Goal: Transaction & Acquisition: Purchase product/service

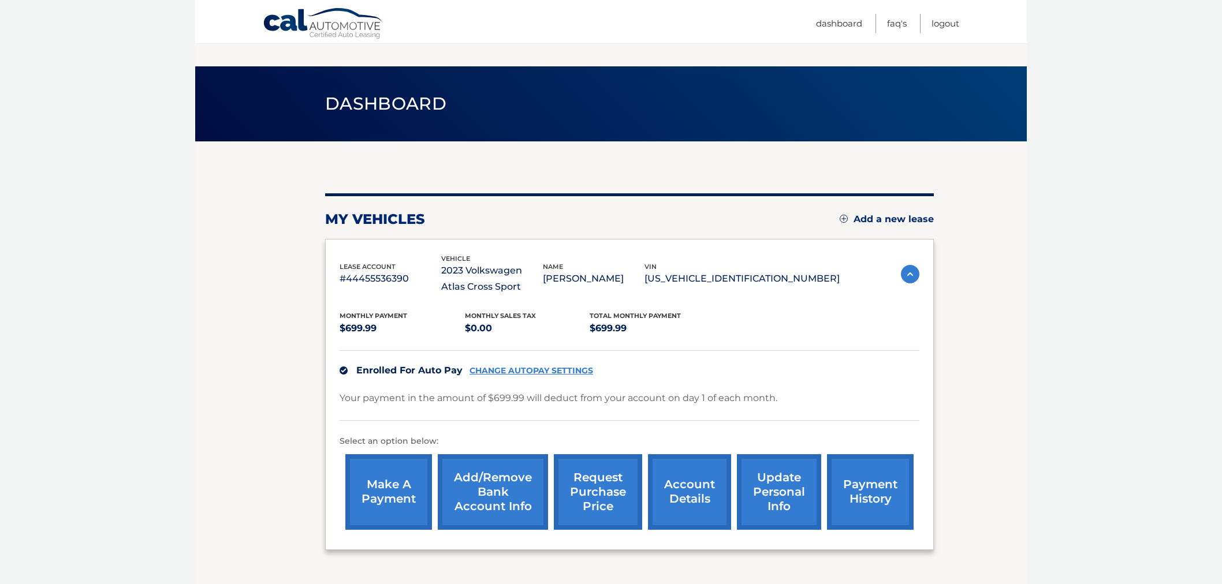
scroll to position [87, 0]
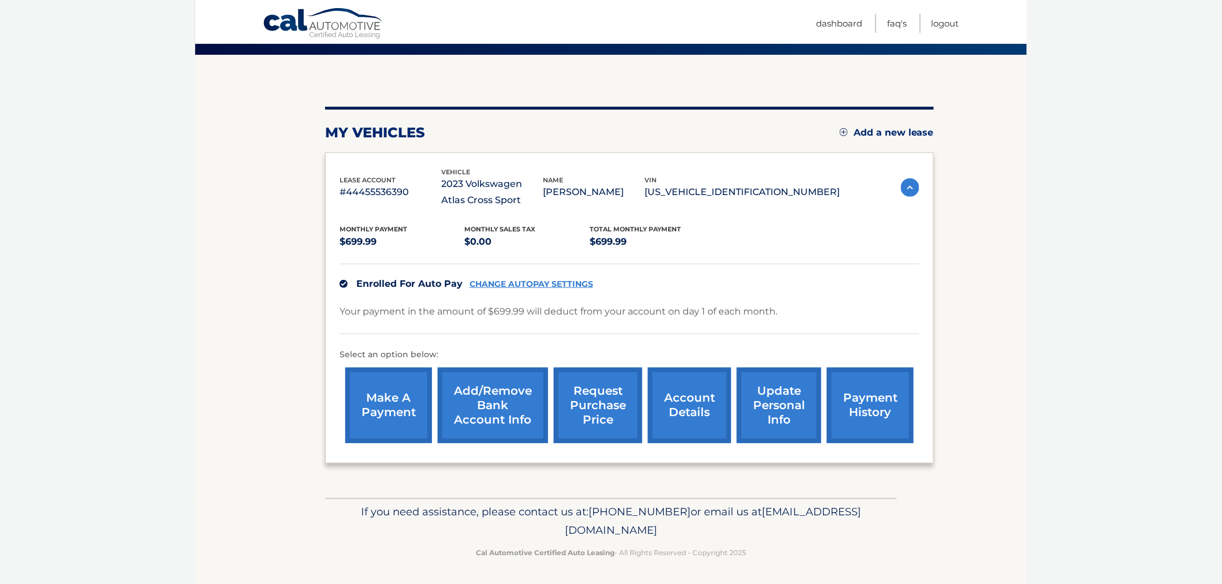
click at [951, 20] on link "Logout" at bounding box center [946, 23] width 28 height 19
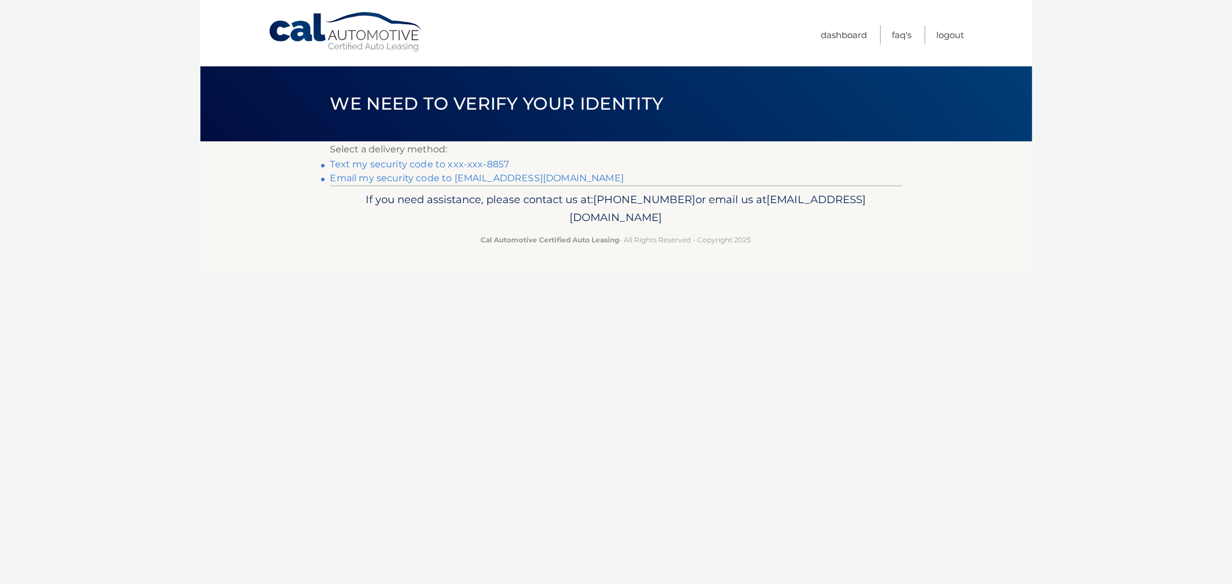
click at [411, 166] on link "Text my security code to xxx-xxx-8857" at bounding box center [419, 164] width 179 height 11
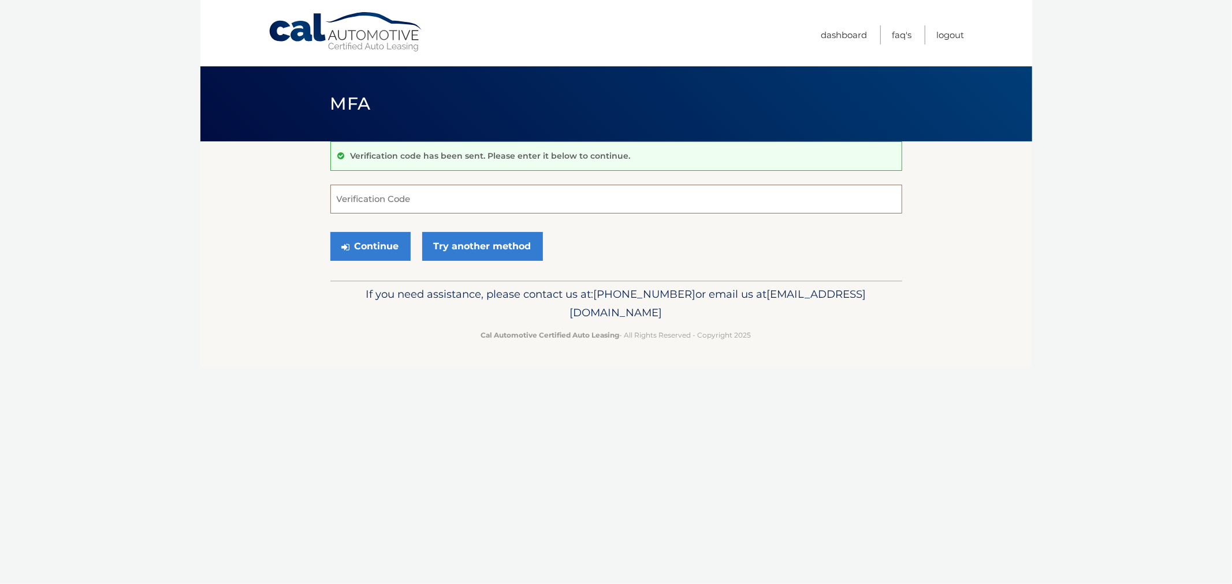
click at [359, 188] on input "Verification Code" at bounding box center [616, 199] width 572 height 29
paste input "44455968984"
type input "44455968984"
drag, startPoint x: 413, startPoint y: 206, endPoint x: 166, endPoint y: 193, distance: 247.5
click at [166, 193] on body "Cal Automotive Menu Dashboard FAQ's Logout MFA" at bounding box center [616, 292] width 1232 height 584
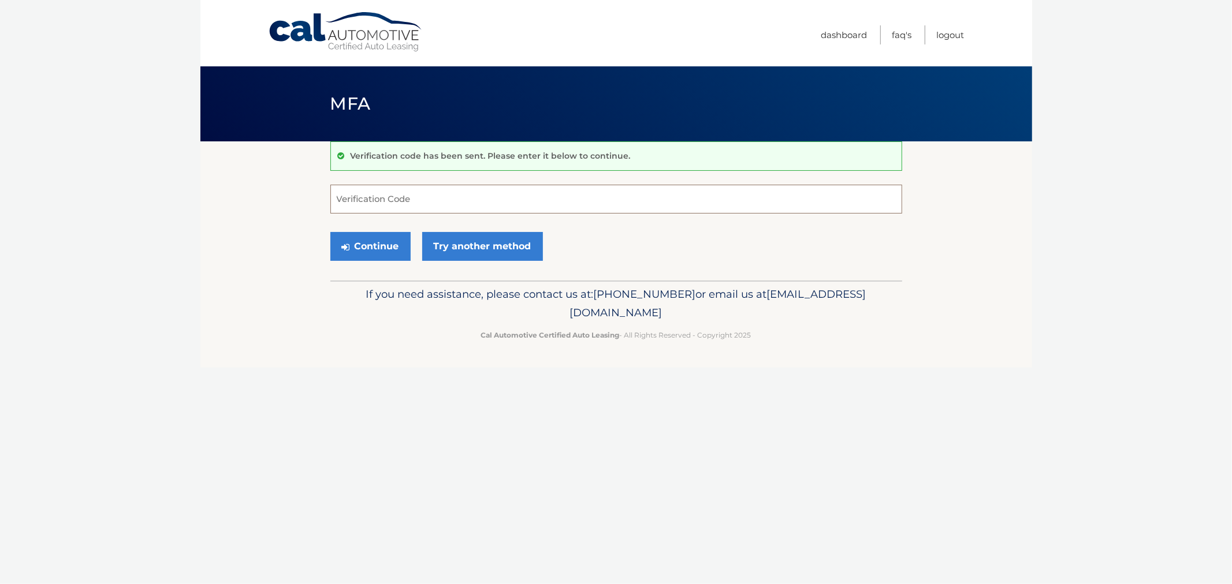
click at [401, 198] on input "Verification Code" at bounding box center [616, 199] width 572 height 29
type input "099680"
click at [330, 232] on button "Continue" at bounding box center [370, 246] width 80 height 29
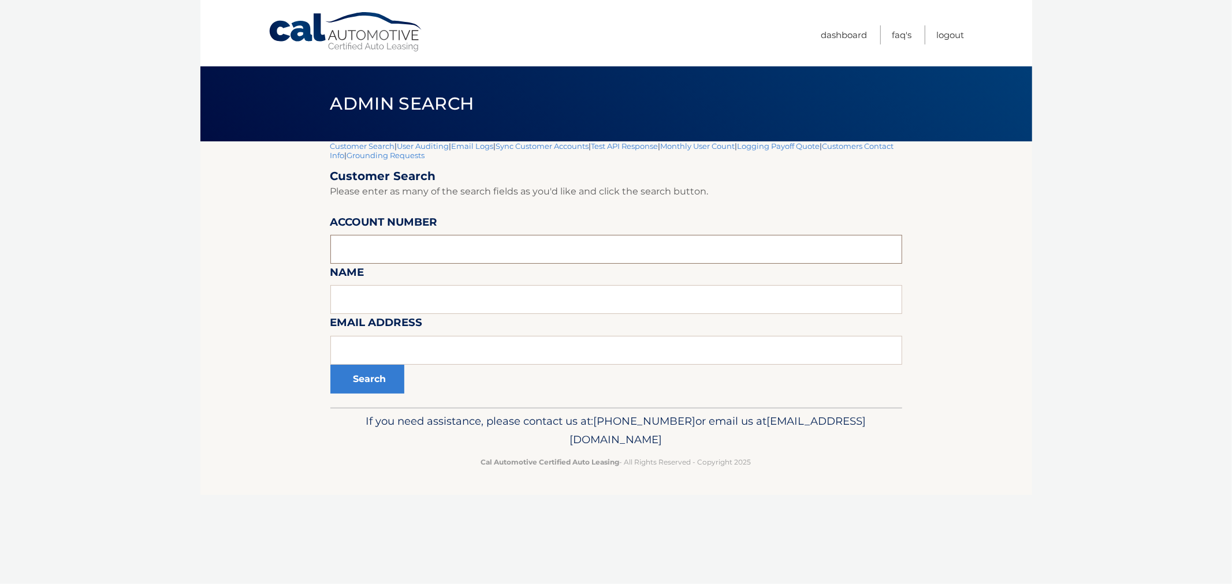
click at [407, 246] on input "text" at bounding box center [616, 249] width 572 height 29
paste input "44455968984"
type input "44455968984"
click at [348, 389] on button "Search" at bounding box center [367, 379] width 74 height 29
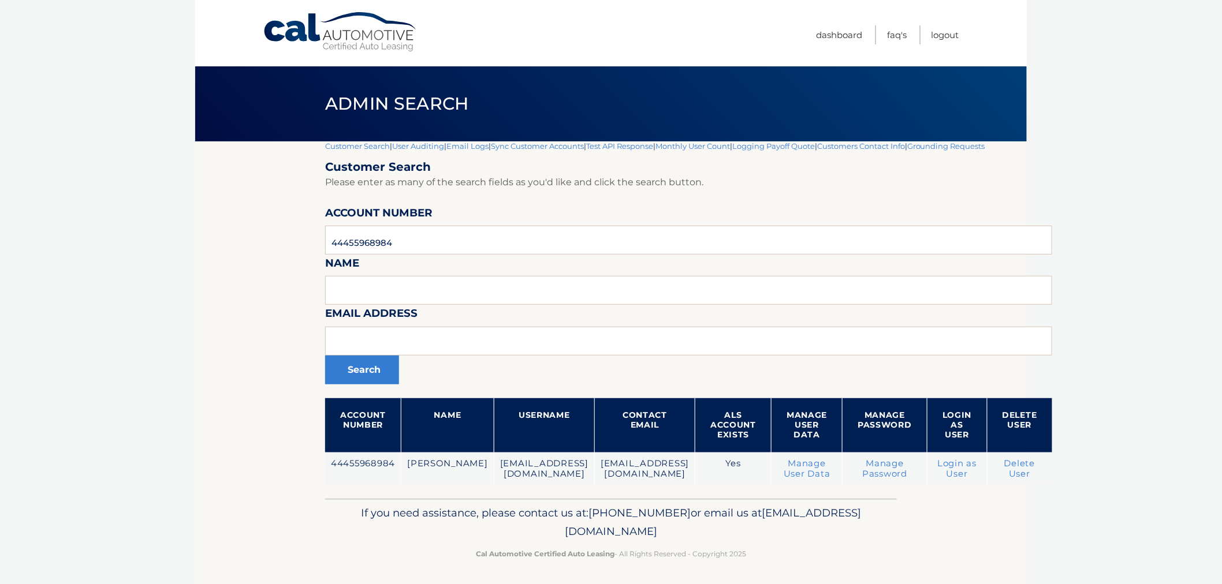
drag, startPoint x: 0, startPoint y: 0, endPoint x: 270, endPoint y: 376, distance: 462.7
click at [270, 376] on section "Customer Search | User Auditing | Email Logs | Sync Customer Accounts | Test AP…" at bounding box center [611, 319] width 832 height 357
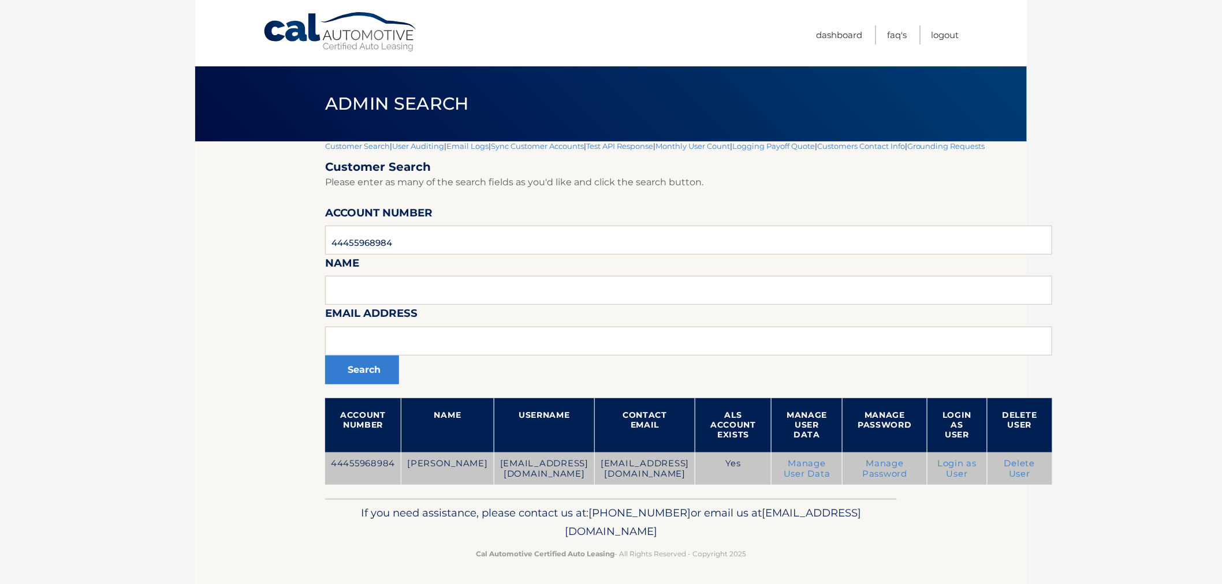
click at [937, 466] on link "Login as User" at bounding box center [956, 469] width 39 height 21
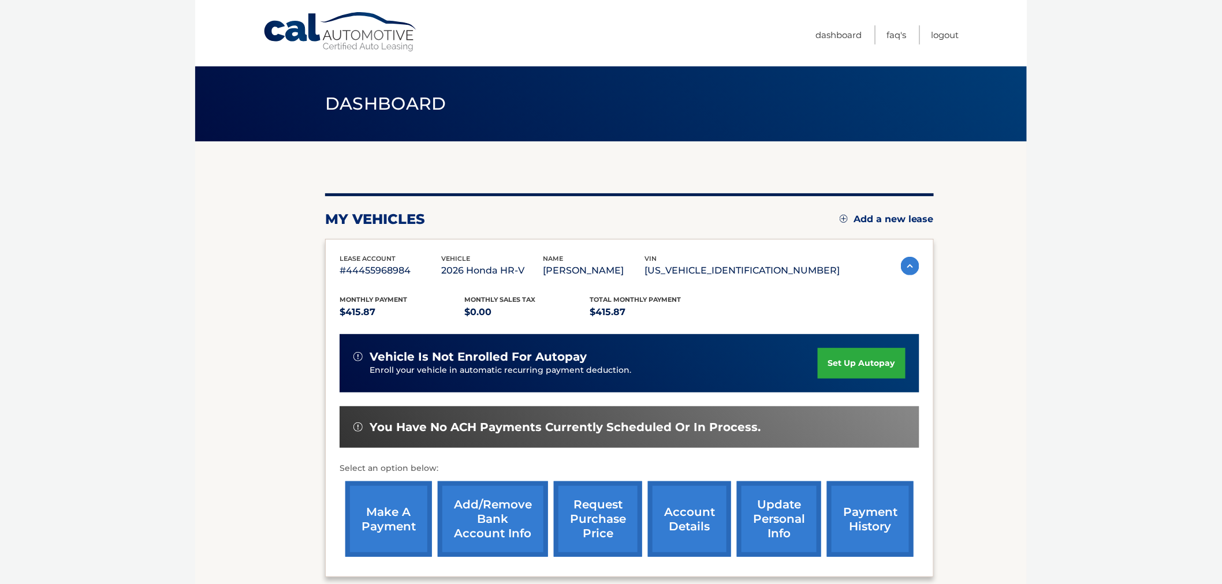
click at [411, 499] on link "make a payment" at bounding box center [388, 520] width 87 height 76
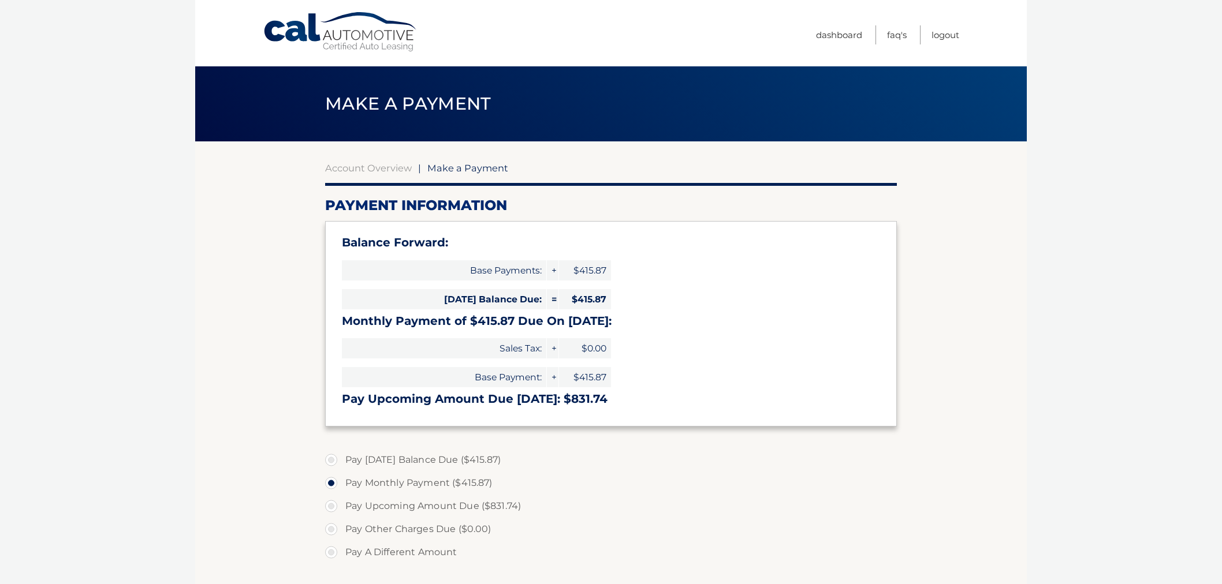
select select "YjYyYmRhNTYtZGZhOS00YzgxLThmZDYtZTU2YTU3NGFkMGM1"
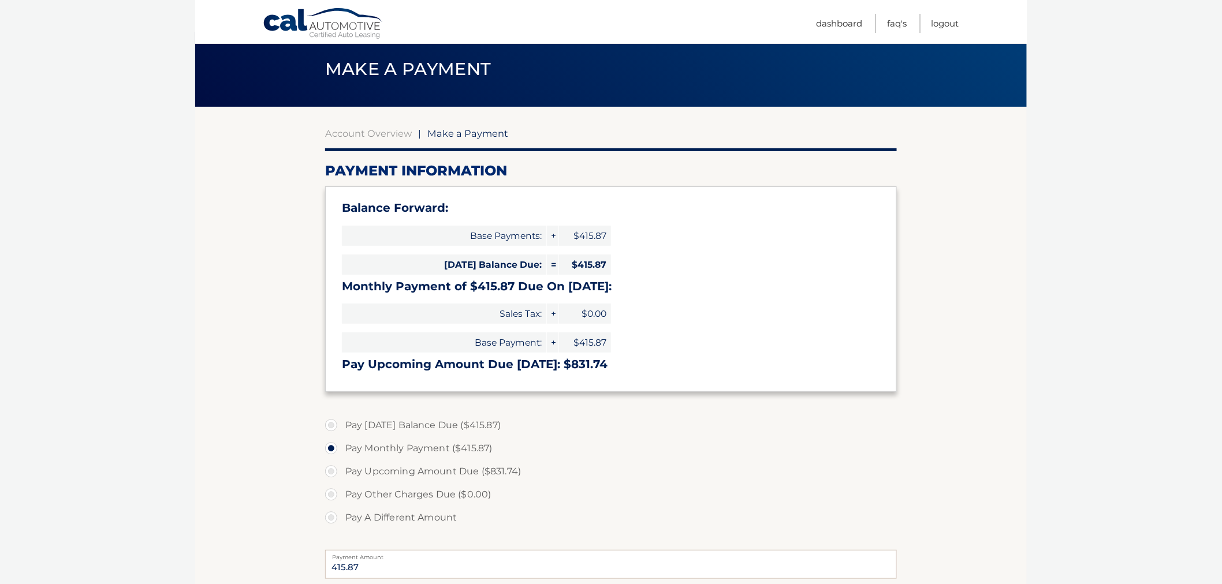
scroll to position [64, 0]
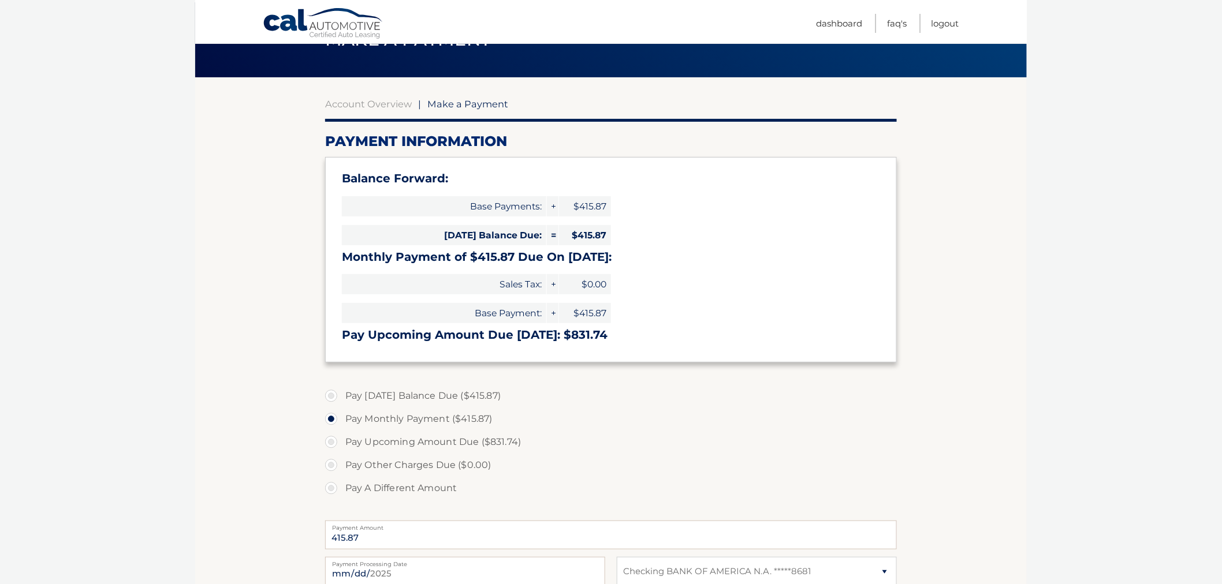
click at [333, 398] on label "Pay [DATE] Balance Due ($415.87)" at bounding box center [611, 396] width 572 height 23
click at [333, 398] on input "Pay [DATE] Balance Due ($415.87)" at bounding box center [336, 394] width 12 height 18
radio input "true"
click at [332, 422] on label "Pay Monthly Payment ($415.87)" at bounding box center [611, 419] width 572 height 23
click at [332, 422] on input "Pay Monthly Payment ($415.87)" at bounding box center [336, 417] width 12 height 18
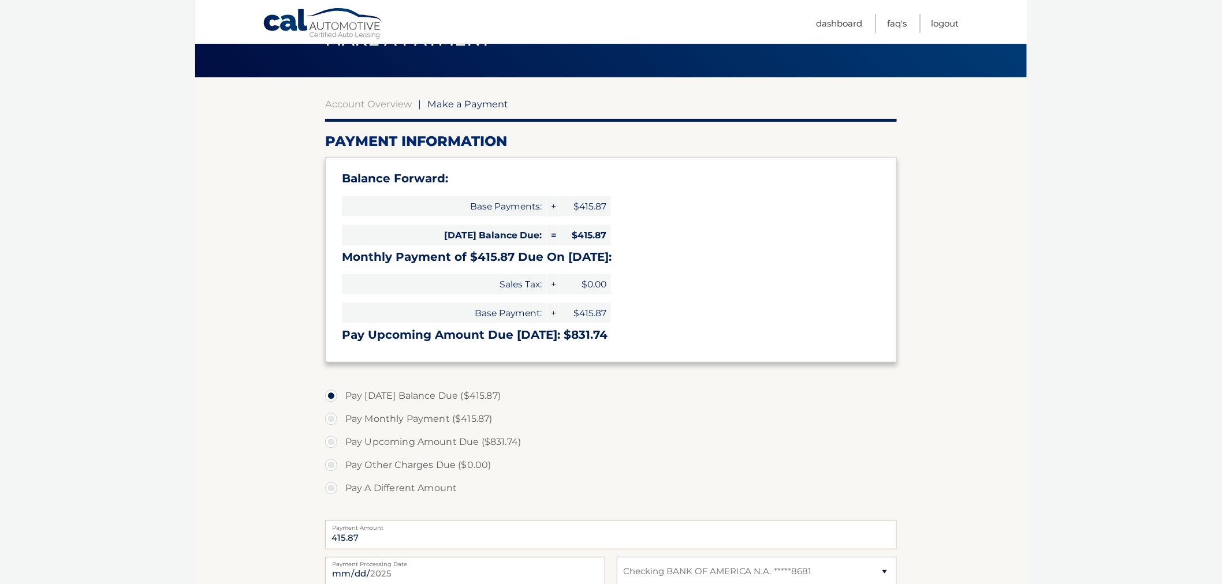
radio input "true"
click at [327, 490] on label "Pay A Different Amount" at bounding box center [611, 488] width 572 height 23
click at [330, 490] on input "Pay A Different Amount" at bounding box center [336, 486] width 12 height 18
radio input "true"
click at [395, 538] on input "Payment Amount" at bounding box center [611, 535] width 572 height 29
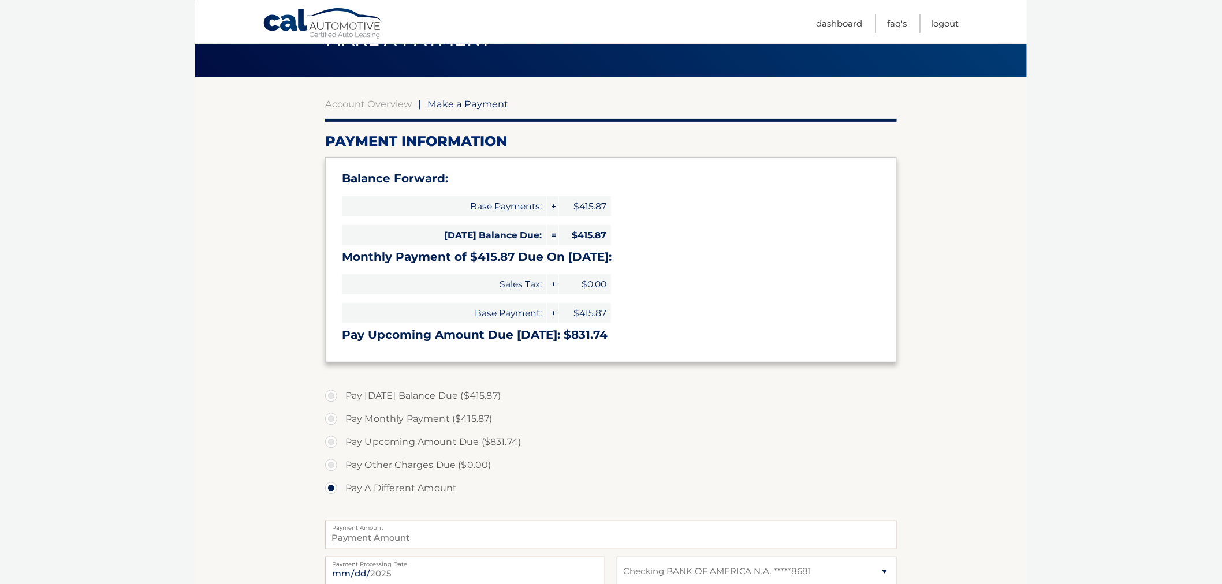
click at [334, 396] on label "Pay [DATE] Balance Due ($415.87)" at bounding box center [611, 396] width 572 height 23
click at [334, 396] on input "Pay [DATE] Balance Due ($415.87)" at bounding box center [336, 394] width 12 height 18
radio input "true"
type input "415.87"
click at [333, 418] on label "Pay Monthly Payment ($415.87)" at bounding box center [611, 419] width 572 height 23
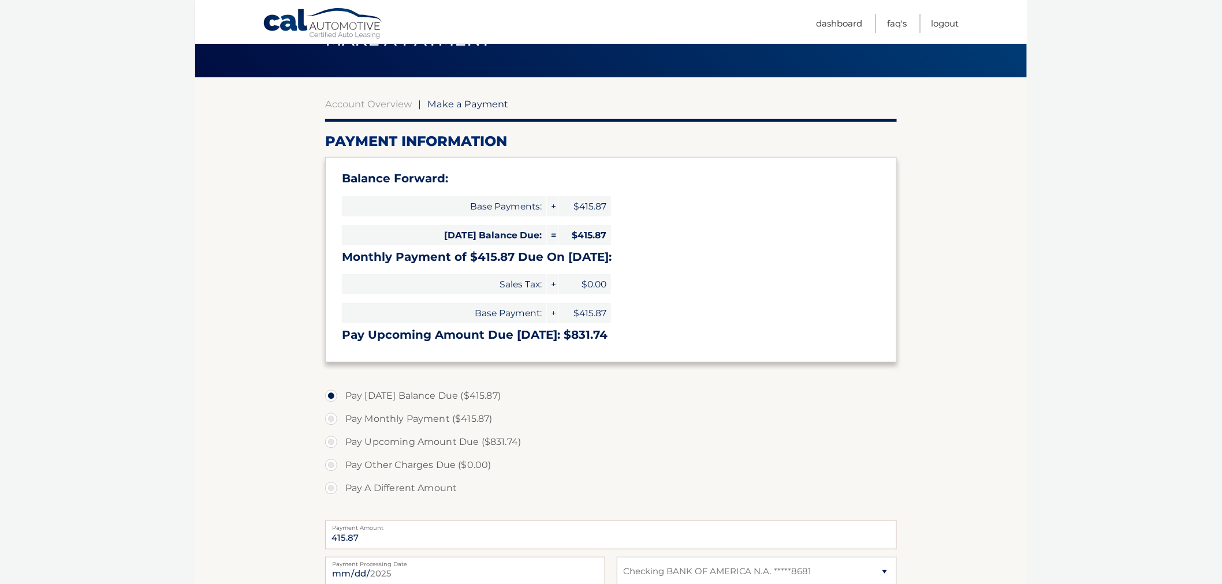
click at [333, 418] on input "Pay Monthly Payment ($415.87)" at bounding box center [336, 417] width 12 height 18
radio input "true"
click at [286, 420] on section "Account Overview | Make a Payment Payment Information Balance Forward: Base Pay…" at bounding box center [611, 399] width 832 height 645
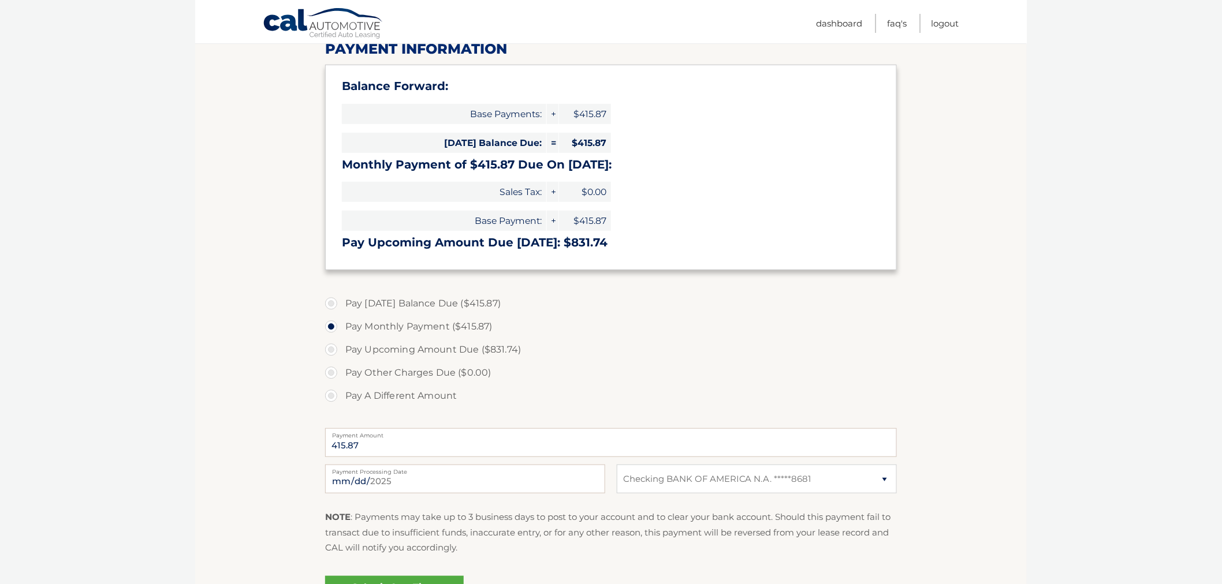
scroll to position [192, 0]
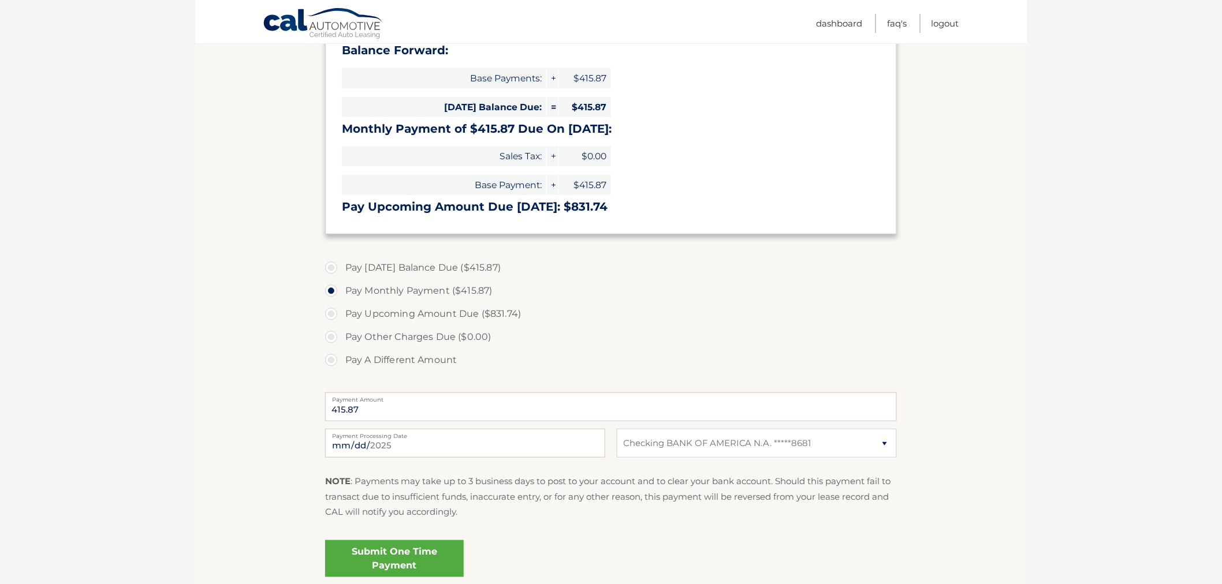
click at [331, 271] on label "Pay [DATE] Balance Due ($415.87)" at bounding box center [611, 267] width 572 height 23
click at [331, 271] on input "Pay [DATE] Balance Due ($415.87)" at bounding box center [336, 265] width 12 height 18
radio input "true"
click at [314, 284] on section "Account Overview | Make a Payment Payment Information Balance Forward: Base Pay…" at bounding box center [611, 271] width 832 height 645
click at [337, 292] on label "Pay Monthly Payment ($415.87)" at bounding box center [611, 291] width 572 height 23
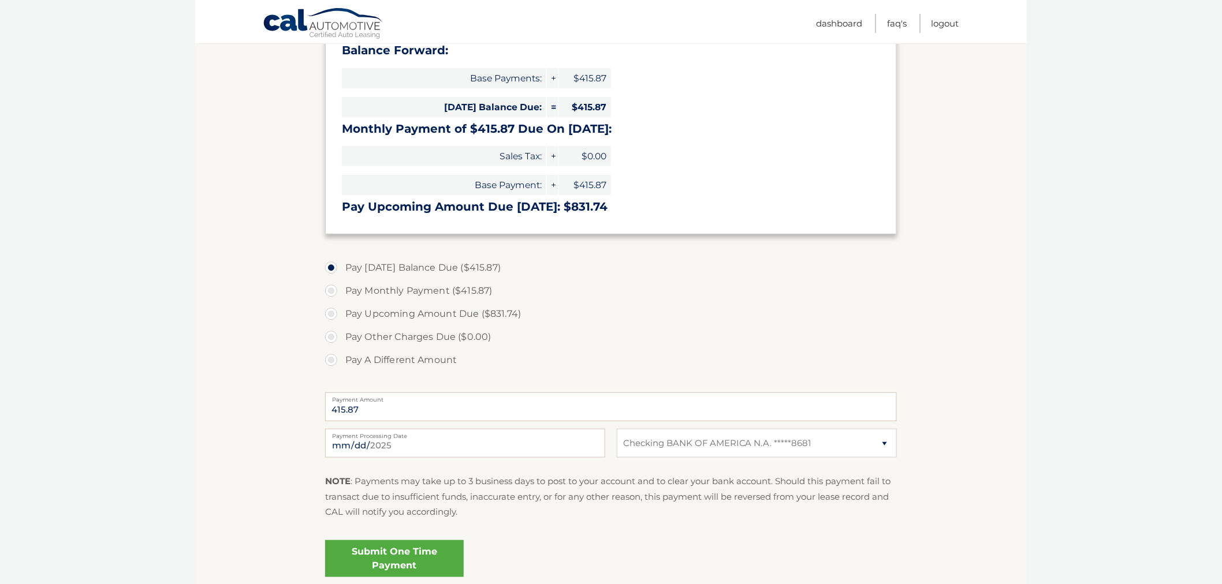
click at [337, 292] on input "Pay Monthly Payment ($415.87)" at bounding box center [336, 289] width 12 height 18
radio input "true"
click at [334, 273] on label "Pay [DATE] Balance Due ($415.87)" at bounding box center [611, 267] width 572 height 23
click at [334, 273] on input "Pay [DATE] Balance Due ($415.87)" at bounding box center [336, 265] width 12 height 18
radio input "true"
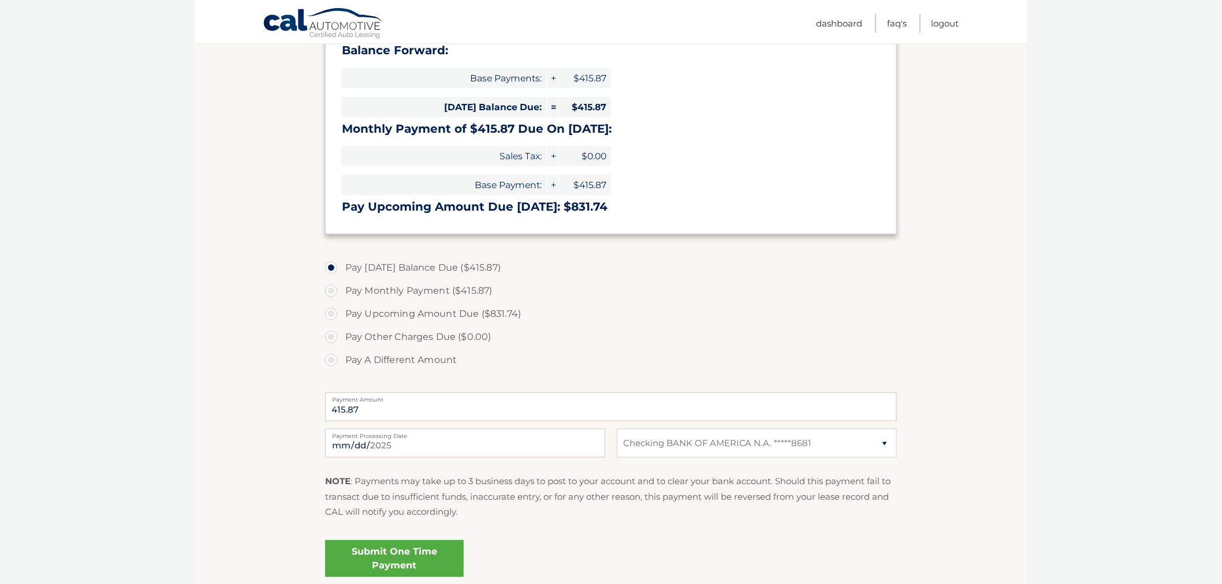
click at [330, 291] on label "Pay Monthly Payment ($415.87)" at bounding box center [611, 291] width 572 height 23
click at [330, 291] on input "Pay Monthly Payment ($415.87)" at bounding box center [336, 289] width 12 height 18
radio input "true"
click at [337, 269] on label "Pay [DATE] Balance Due ($415.87)" at bounding box center [611, 267] width 572 height 23
click at [337, 269] on input "Pay [DATE] Balance Due ($415.87)" at bounding box center [336, 265] width 12 height 18
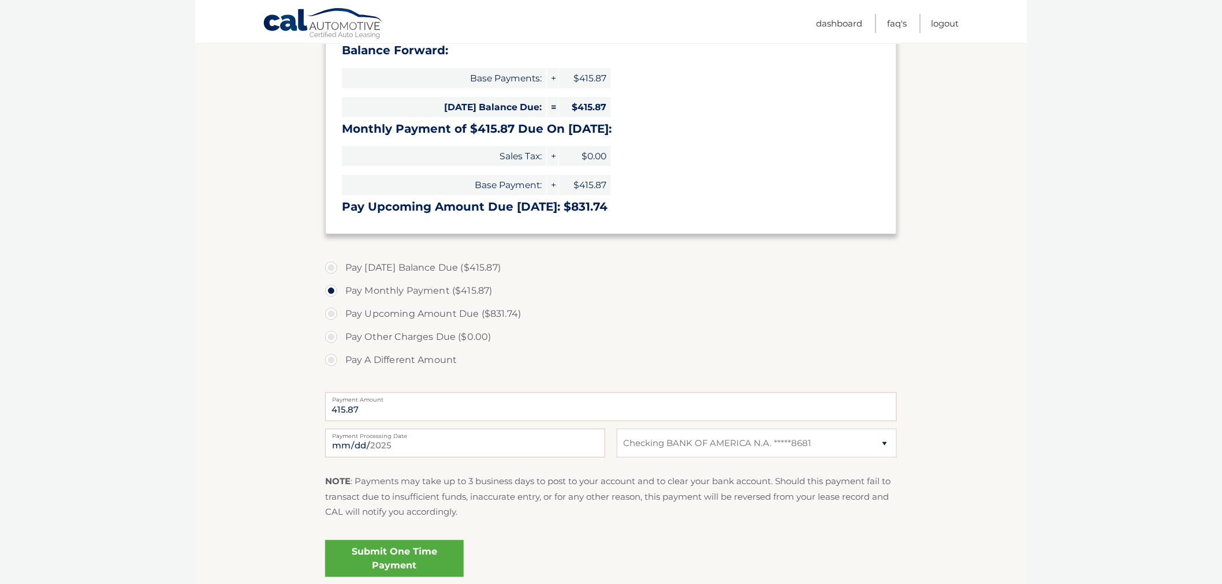
radio input "true"
click at [333, 290] on label "Pay Monthly Payment ($415.87)" at bounding box center [611, 291] width 572 height 23
click at [333, 290] on input "Pay Monthly Payment ($415.87)" at bounding box center [336, 289] width 12 height 18
radio input "true"
click at [290, 221] on section "Account Overview | Make a Payment Payment Information Balance Forward: Base Pay…" at bounding box center [611, 271] width 832 height 645
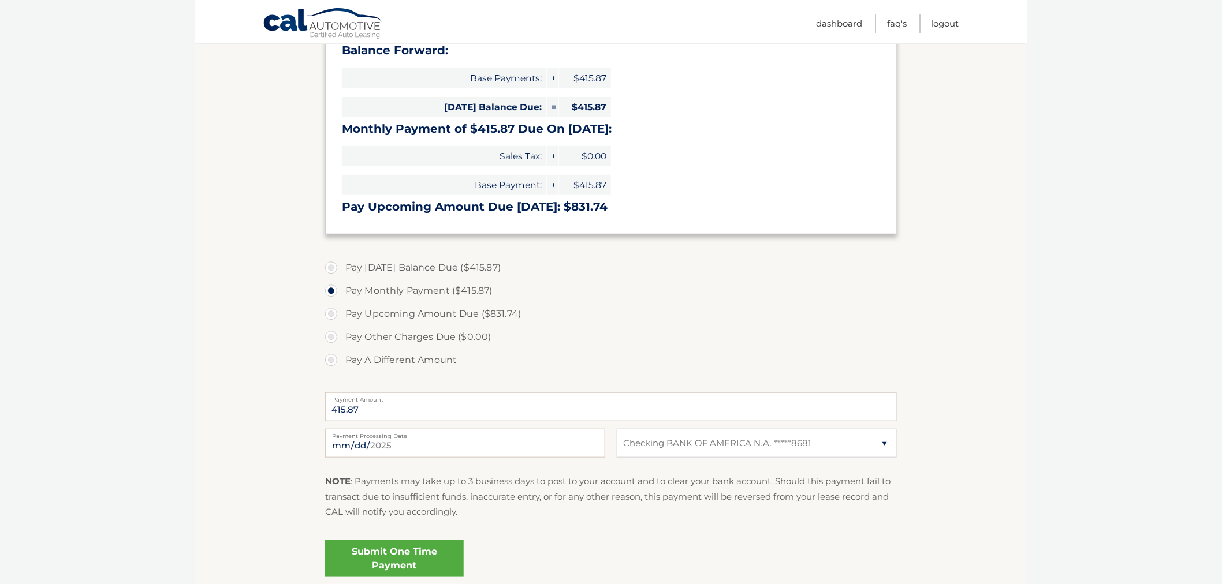
click at [344, 97] on span "[DATE] Balance Due:" at bounding box center [444, 107] width 204 height 20
click at [324, 81] on section "Account Overview | Make a Payment Payment Information Balance Forward: Base Pay…" at bounding box center [611, 271] width 832 height 645
click at [354, 270] on label "Pay [DATE] Balance Due ($415.87)" at bounding box center [611, 267] width 572 height 23
drag, startPoint x: 336, startPoint y: 262, endPoint x: 336, endPoint y: 296, distance: 34.1
click at [336, 263] on label "Pay [DATE] Balance Due ($415.87)" at bounding box center [611, 267] width 572 height 23
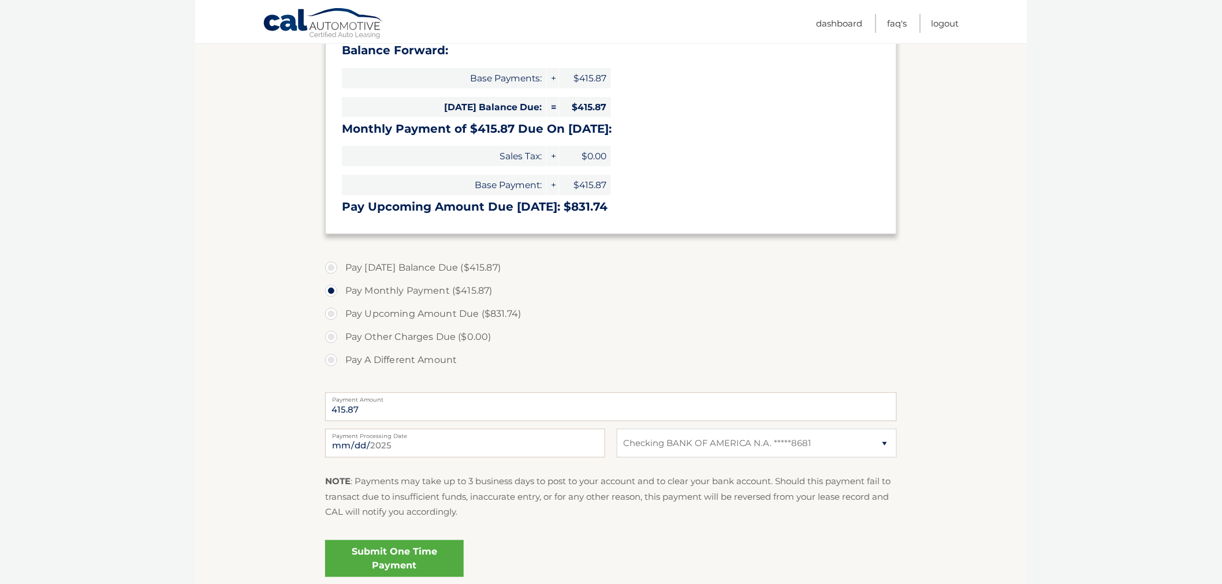
click at [336, 263] on input "Pay [DATE] Balance Due ($415.87)" at bounding box center [336, 265] width 12 height 18
radio input "true"
click at [333, 295] on label "Pay Monthly Payment ($415.87)" at bounding box center [611, 291] width 572 height 23
click at [333, 295] on input "Pay Monthly Payment ($415.87)" at bounding box center [336, 289] width 12 height 18
radio input "true"
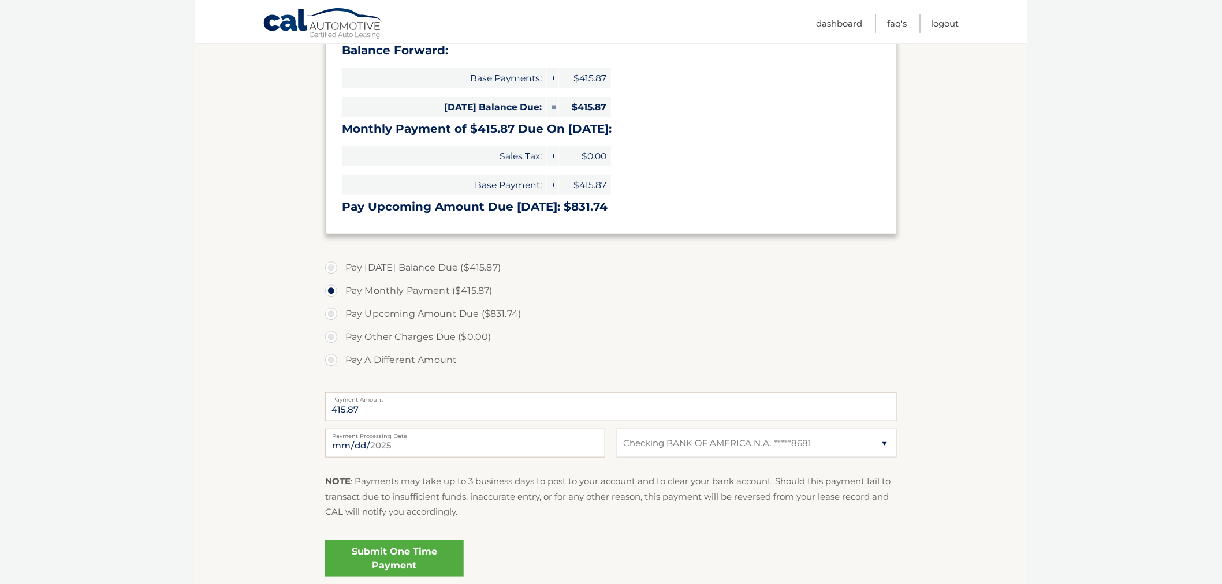
drag, startPoint x: 333, startPoint y: 309, endPoint x: 326, endPoint y: 336, distance: 27.3
click at [332, 309] on label "Pay Upcoming Amount Due ($831.74)" at bounding box center [611, 314] width 572 height 23
click at [332, 309] on input "Pay Upcoming Amount Due ($831.74)" at bounding box center [336, 312] width 12 height 18
radio input "true"
type input "831.74"
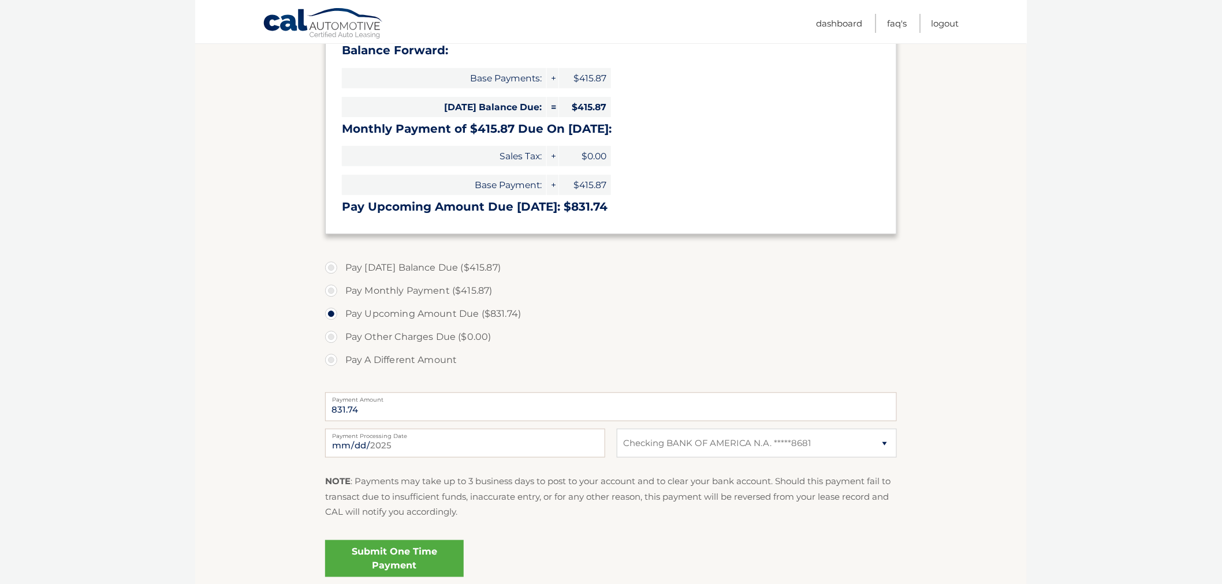
drag, startPoint x: 326, startPoint y: 337, endPoint x: 327, endPoint y: 354, distance: 17.4
click at [325, 338] on label "Pay Other Charges Due ($0.00)" at bounding box center [611, 337] width 572 height 23
click at [329, 362] on label "Pay A Different Amount" at bounding box center [611, 360] width 572 height 23
click at [330, 362] on input "Pay A Different Amount" at bounding box center [336, 358] width 12 height 18
radio input "true"
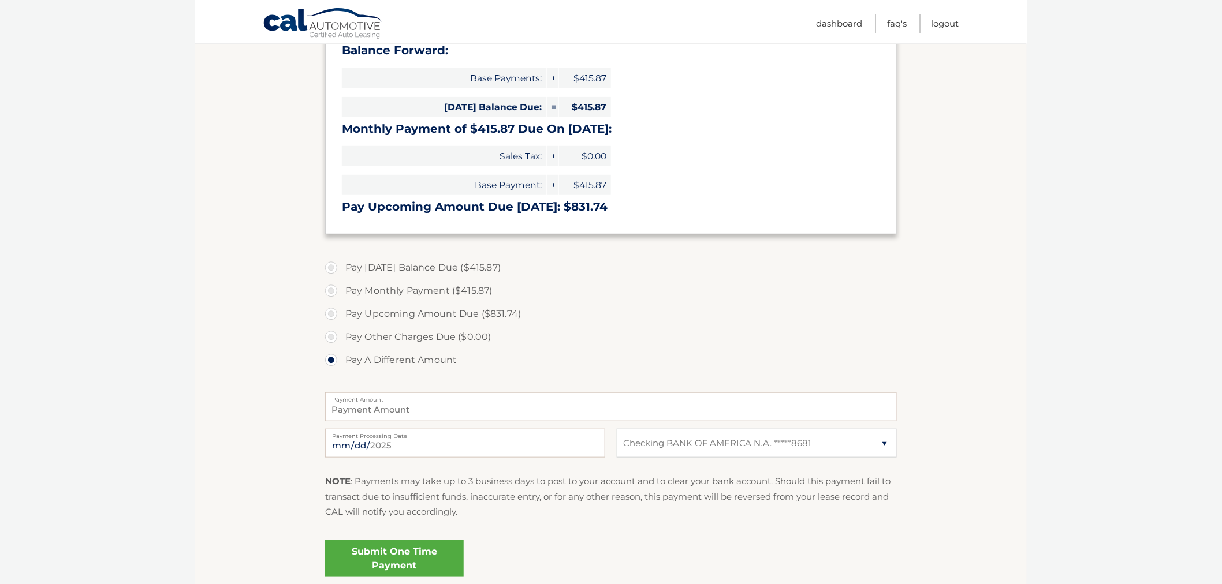
click at [331, 338] on label "Pay Other Charges Due ($0.00)" at bounding box center [611, 337] width 572 height 23
drag, startPoint x: 332, startPoint y: 312, endPoint x: 331, endPoint y: 296, distance: 16.2
click at [332, 311] on label "Pay Upcoming Amount Due ($831.74)" at bounding box center [611, 314] width 572 height 23
click at [332, 311] on input "Pay Upcoming Amount Due ($831.74)" at bounding box center [336, 312] width 12 height 18
radio input "true"
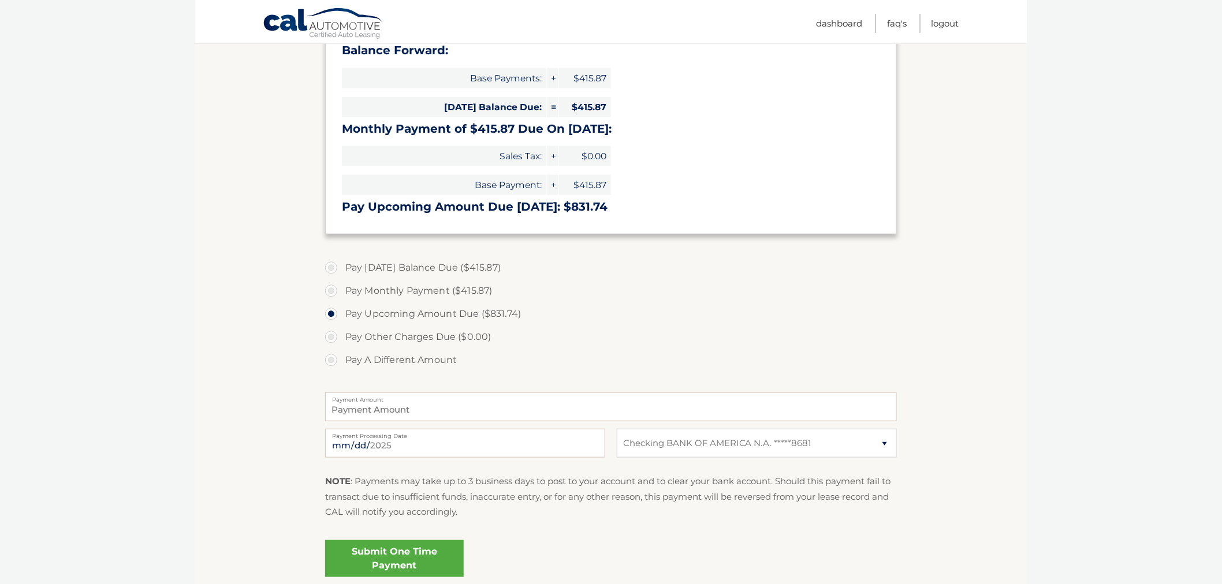
type input "831.74"
click at [329, 336] on label "Pay Other Charges Due ($0.00)" at bounding box center [611, 337] width 572 height 23
click at [330, 296] on label "Pay Monthly Payment ($415.87)" at bounding box center [611, 291] width 572 height 23
click at [330, 296] on input "Pay Monthly Payment ($415.87)" at bounding box center [336, 289] width 12 height 18
radio input "true"
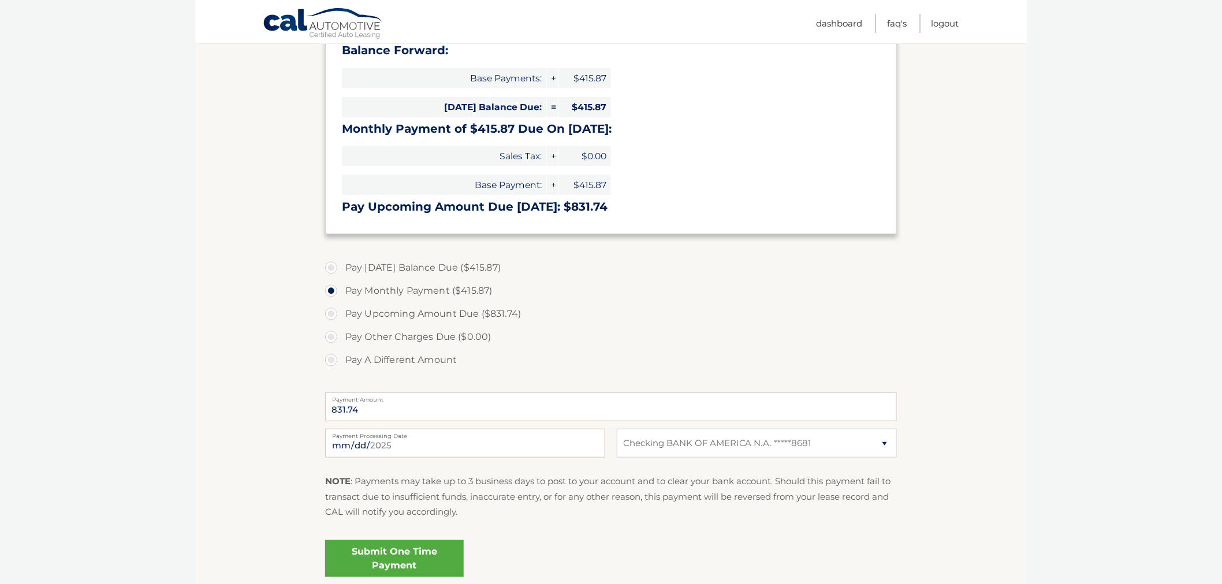
type input "415.87"
click at [331, 267] on label "Pay [DATE] Balance Due ($415.87)" at bounding box center [611, 267] width 572 height 23
click at [331, 267] on input "Pay [DATE] Balance Due ($415.87)" at bounding box center [336, 265] width 12 height 18
radio input "true"
click at [307, 258] on section "Account Overview | Make a Payment Payment Information Balance Forward: Base Pay…" at bounding box center [611, 271] width 832 height 645
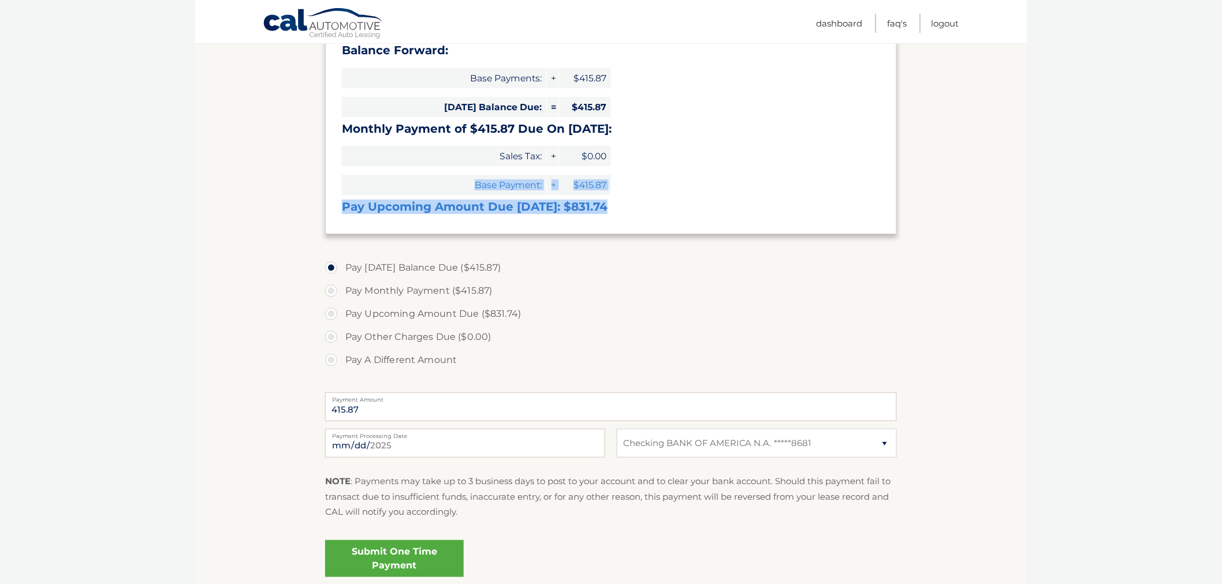
drag, startPoint x: 336, startPoint y: 198, endPoint x: 667, endPoint y: 217, distance: 332.0
click at [667, 217] on div "Balance Forward: Base Payments: + $415.87 [DATE] Balance Due: = $415.87 Monthly…" at bounding box center [611, 131] width 572 height 205
click at [668, 217] on div "Balance Forward: Base Payments: + $415.87 [DATE] Balance Due: = $415.87 Monthly…" at bounding box center [611, 131] width 572 height 205
click at [349, 131] on h3 "Monthly Payment of $415.87 Due On [DATE]:" at bounding box center [611, 129] width 538 height 14
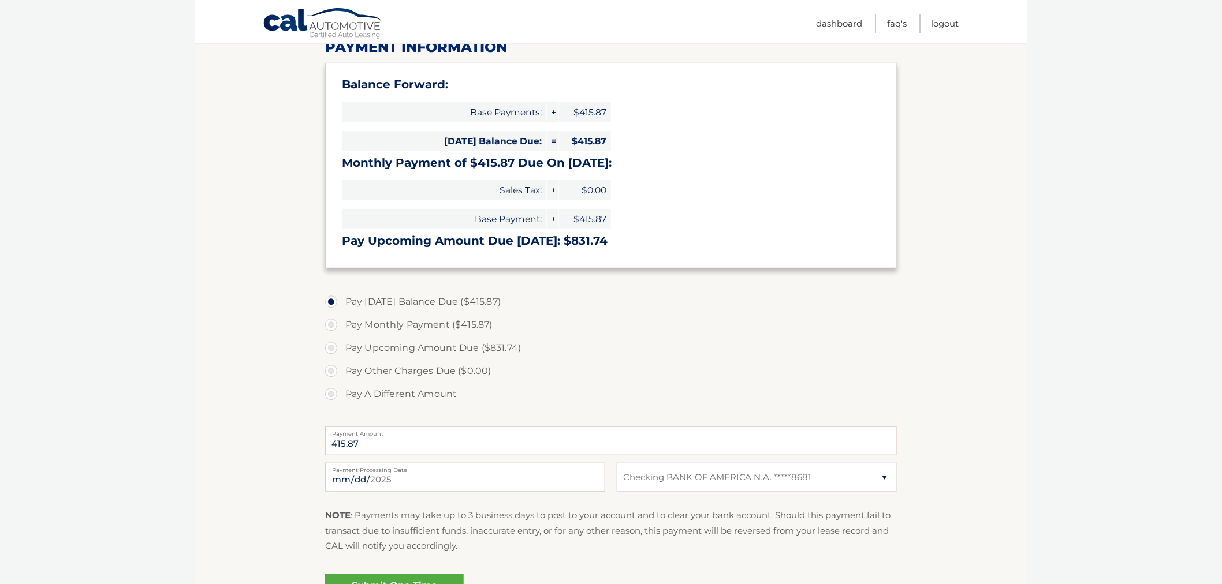
scroll to position [128, 0]
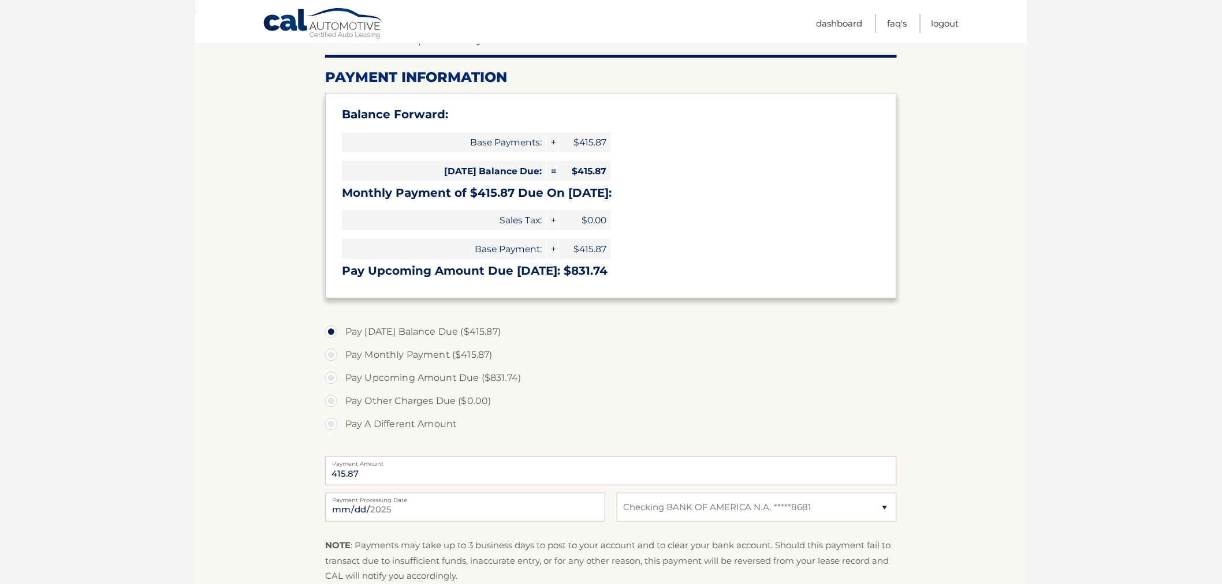
drag, startPoint x: 321, startPoint y: 77, endPoint x: 649, endPoint y: 315, distance: 404.9
click at [649, 319] on section "Account Overview | Make a Payment Payment Information Balance Forward: Base Pay…" at bounding box center [611, 335] width 832 height 645
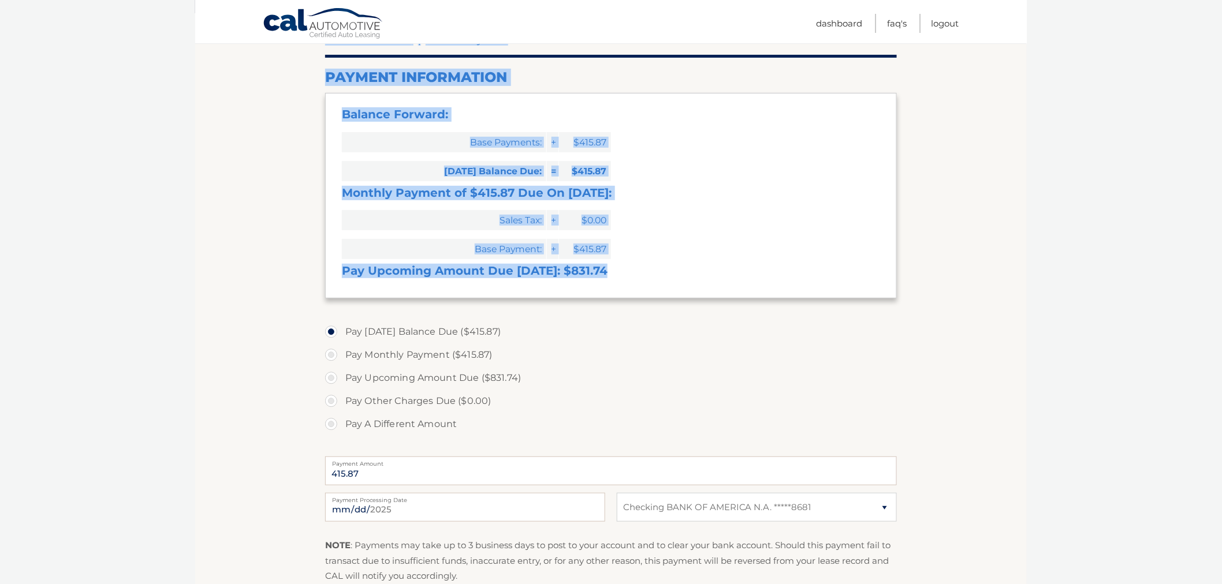
click at [649, 304] on section "Account Overview | Make a Payment Payment Information Balance Forward: Base Pay…" at bounding box center [611, 346] width 572 height 624
drag, startPoint x: 599, startPoint y: 279, endPoint x: 318, endPoint y: 87, distance: 340.4
click at [318, 87] on section "Account Overview | Make a Payment Payment Information Balance Forward: Base Pay…" at bounding box center [611, 335] width 832 height 645
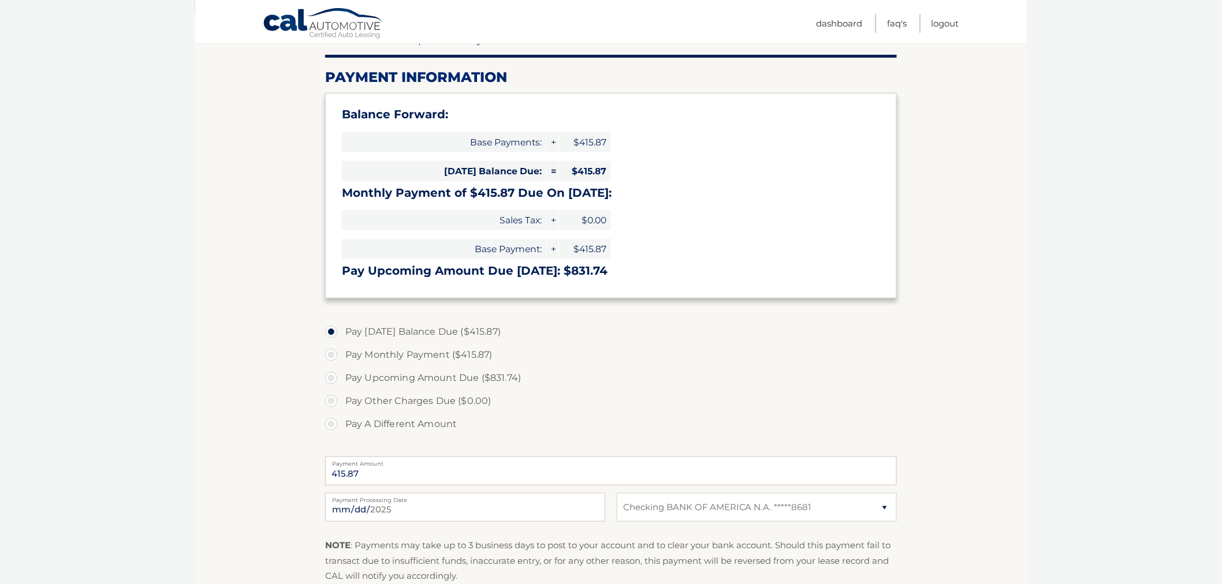
click at [318, 81] on section "Account Overview | Make a Payment Payment Information Balance Forward: Base Pay…" at bounding box center [611, 335] width 832 height 645
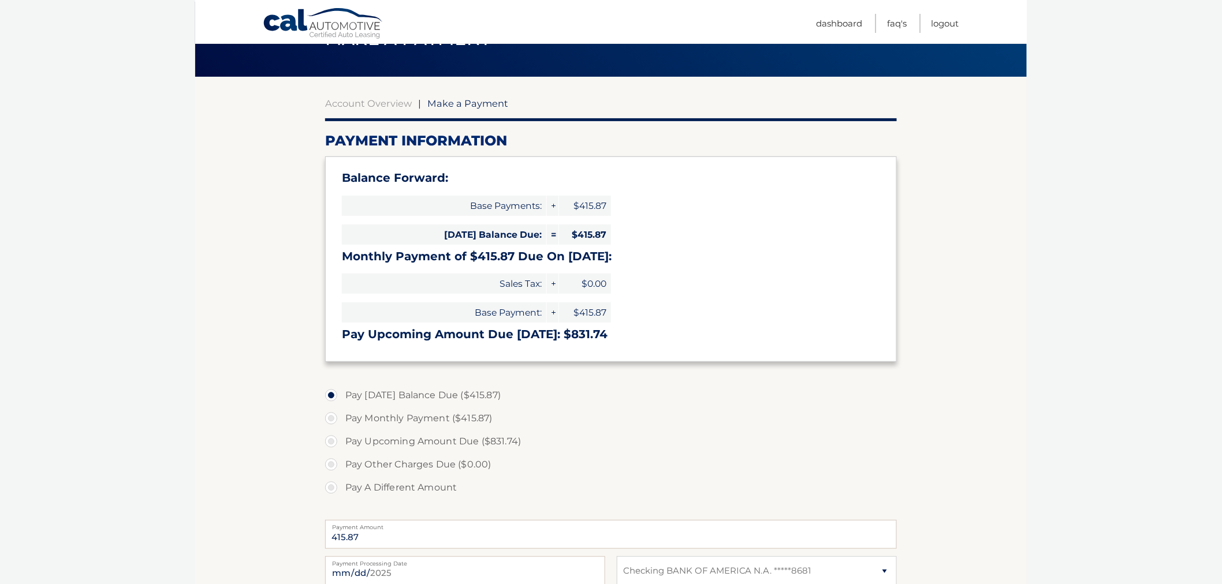
scroll to position [64, 0]
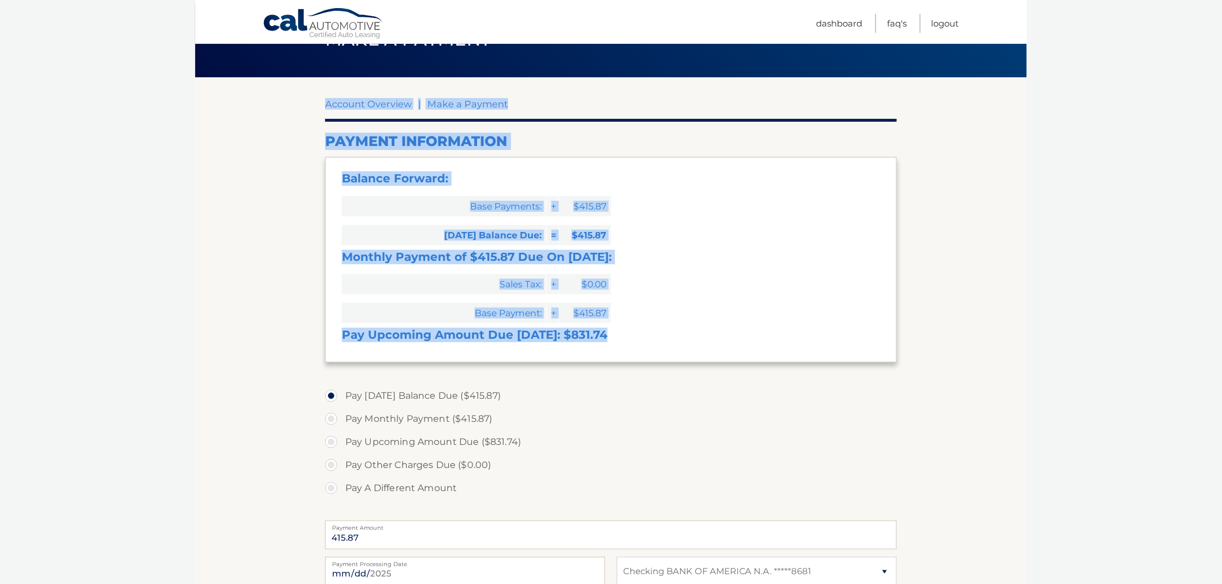
drag, startPoint x: 374, startPoint y: 191, endPoint x: 616, endPoint y: 348, distance: 288.0
click at [609, 370] on section "Account Overview | Make a Payment Payment Information Balance Forward: Base Pay…" at bounding box center [611, 399] width 832 height 645
click at [617, 344] on div "Balance Forward: Base Payments: + $415.87 [DATE] Balance Due: = $415.87 Monthly…" at bounding box center [611, 259] width 572 height 205
drag, startPoint x: 616, startPoint y: 341, endPoint x: 313, endPoint y: 110, distance: 380.8
click at [313, 110] on section "Account Overview | Make a Payment Payment Information Balance Forward: Base Pay…" at bounding box center [611, 399] width 832 height 645
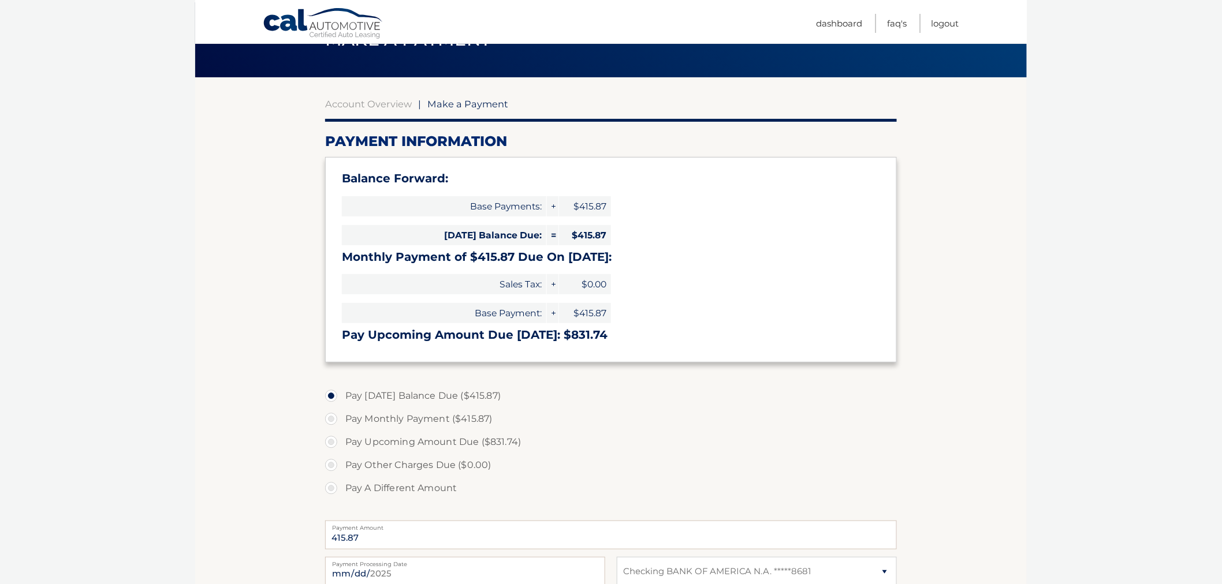
click at [313, 110] on section "Account Overview | Make a Payment Payment Information Balance Forward: Base Pay…" at bounding box center [611, 399] width 832 height 645
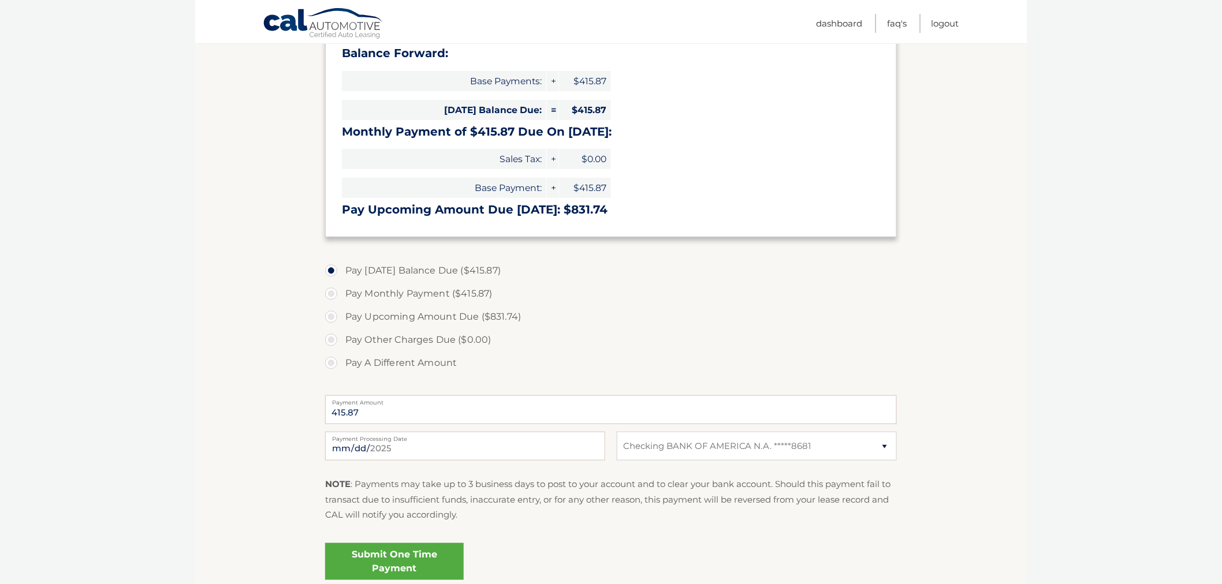
scroll to position [192, 0]
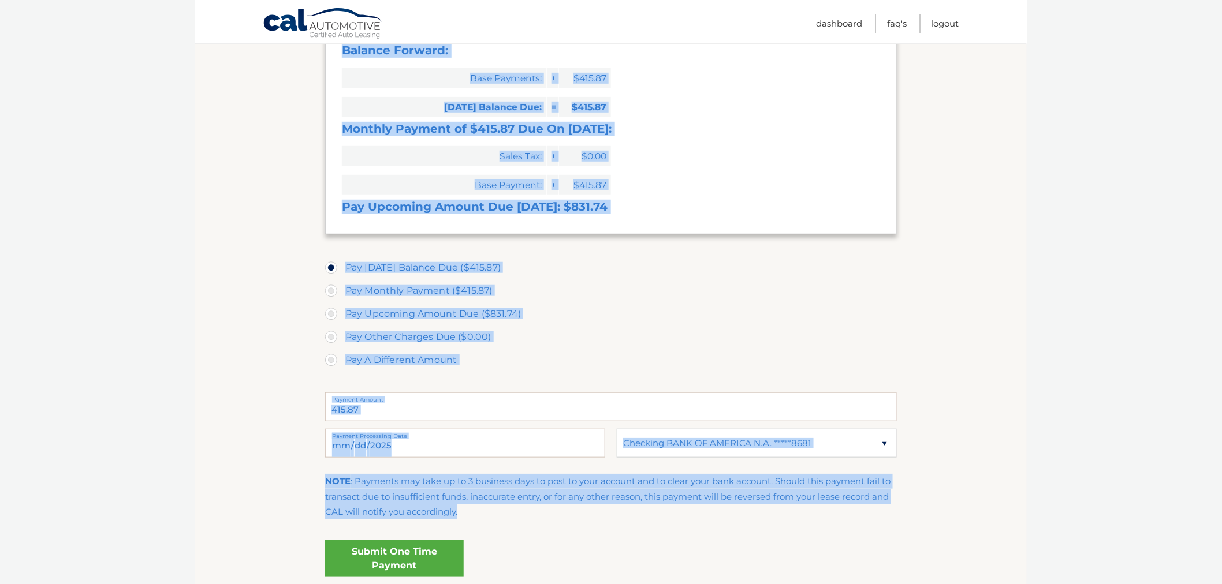
drag, startPoint x: 724, startPoint y: 518, endPoint x: 241, endPoint y: 475, distance: 485.3
click at [241, 475] on section "Account Overview | Make a Payment Payment Information Balance Forward: Base Pay…" at bounding box center [611, 271] width 832 height 645
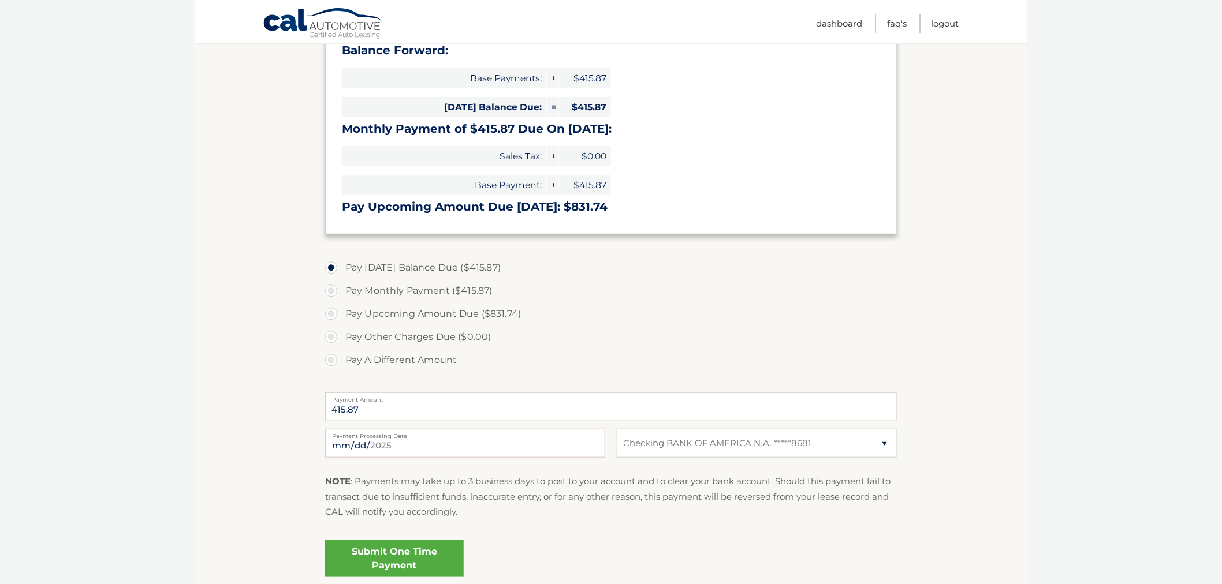
click at [304, 472] on section "Account Overview | Make a Payment Payment Information Balance Forward: Base Pay…" at bounding box center [611, 271] width 832 height 645
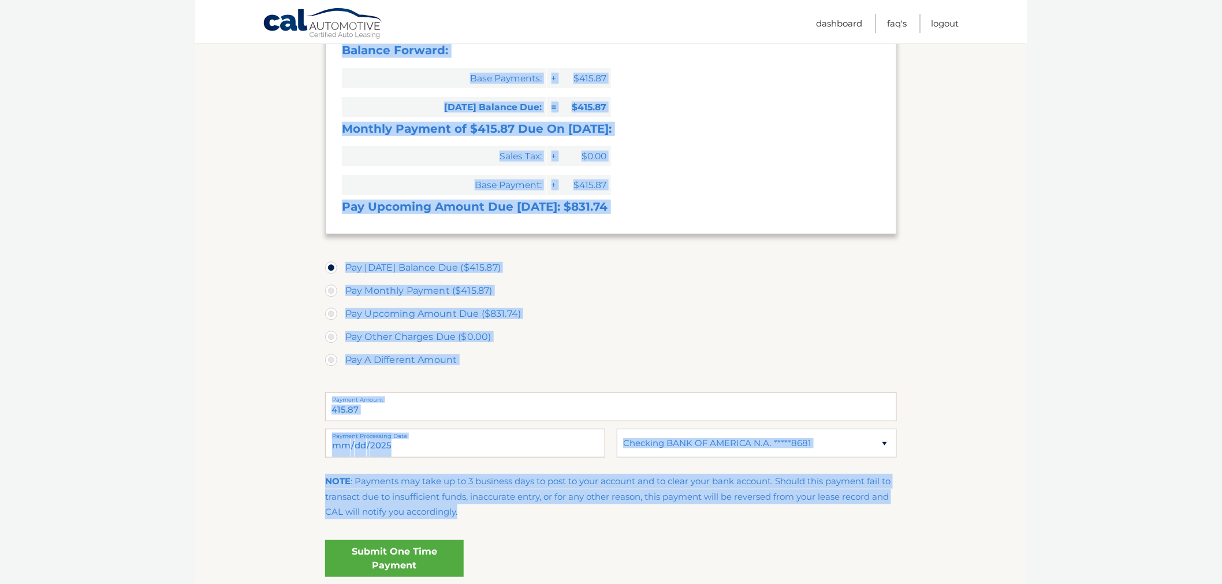
drag, startPoint x: 312, startPoint y: 472, endPoint x: 534, endPoint y: 521, distance: 227.0
click at [536, 515] on section "Account Overview | Make a Payment Payment Information Balance Forward: Base Pay…" at bounding box center [611, 271] width 832 height 645
click at [534, 521] on div "NOTE : Payments may take up to 3 business days to post to your account and to c…" at bounding box center [611, 501] width 572 height 54
drag, startPoint x: 472, startPoint y: 512, endPoint x: 312, endPoint y: 474, distance: 165.1
click at [312, 474] on section "Account Overview | Make a Payment Payment Information Balance Forward: Base Pay…" at bounding box center [611, 271] width 832 height 645
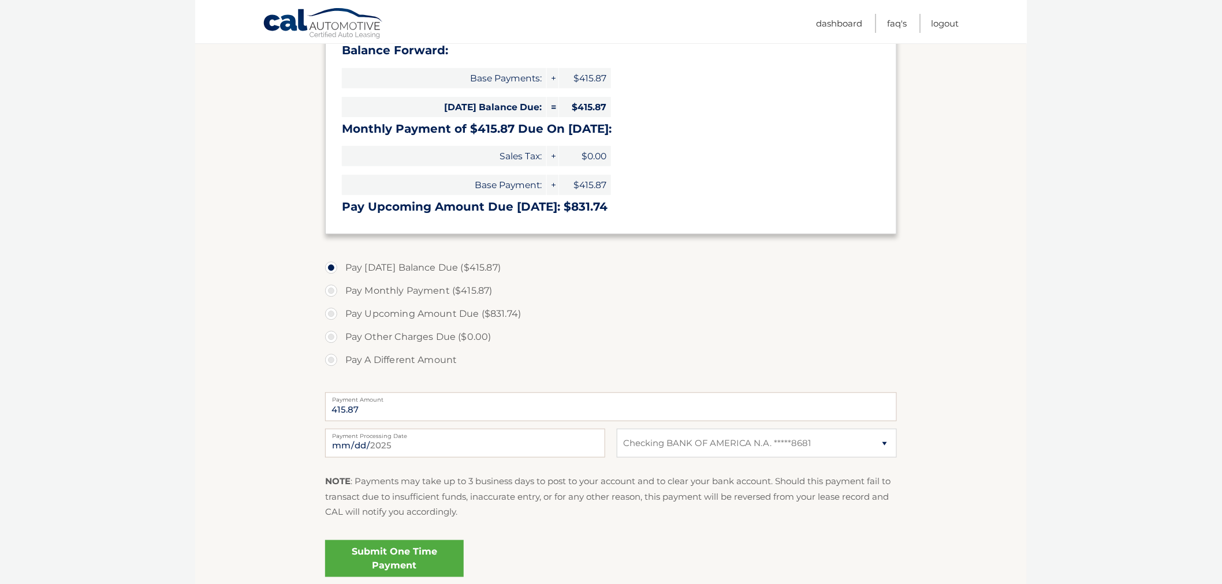
click at [322, 476] on section "Account Overview | Make a Payment Payment Information Balance Forward: Base Pay…" at bounding box center [611, 271] width 832 height 645
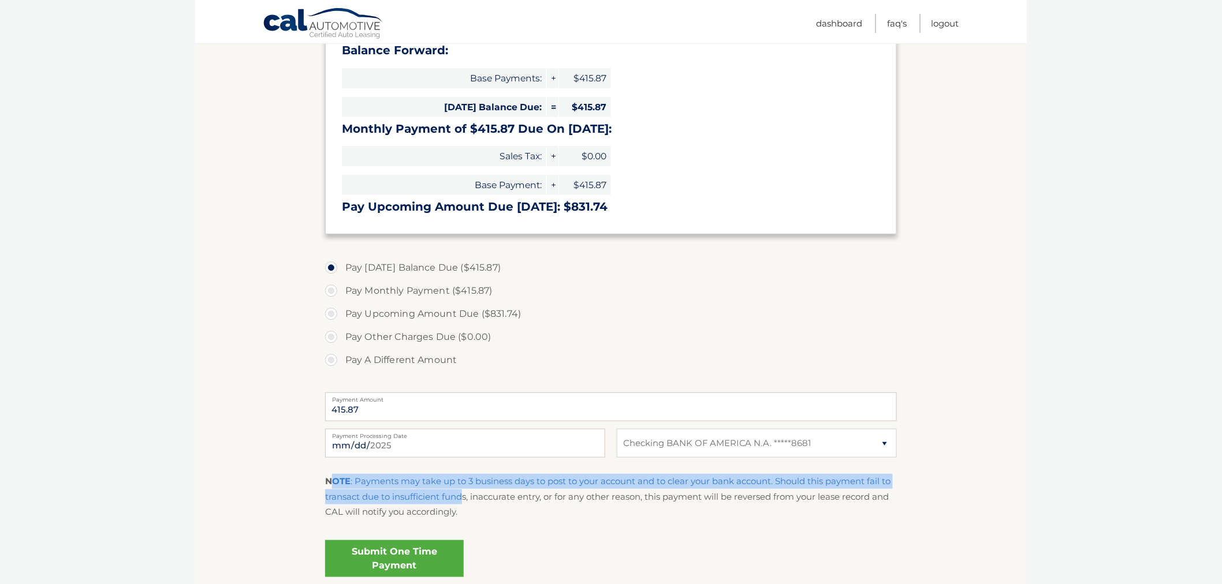
drag, startPoint x: 338, startPoint y: 474, endPoint x: 466, endPoint y: 498, distance: 129.9
click at [466, 498] on p "NOTE : Payments may take up to 3 business days to post to your account and to c…" at bounding box center [611, 497] width 572 height 46
drag, startPoint x: 468, startPoint y: 500, endPoint x: 466, endPoint y: 510, distance: 10.6
click at [468, 501] on p "NOTE : Payments may take up to 3 business days to post to your account and to c…" at bounding box center [611, 497] width 572 height 46
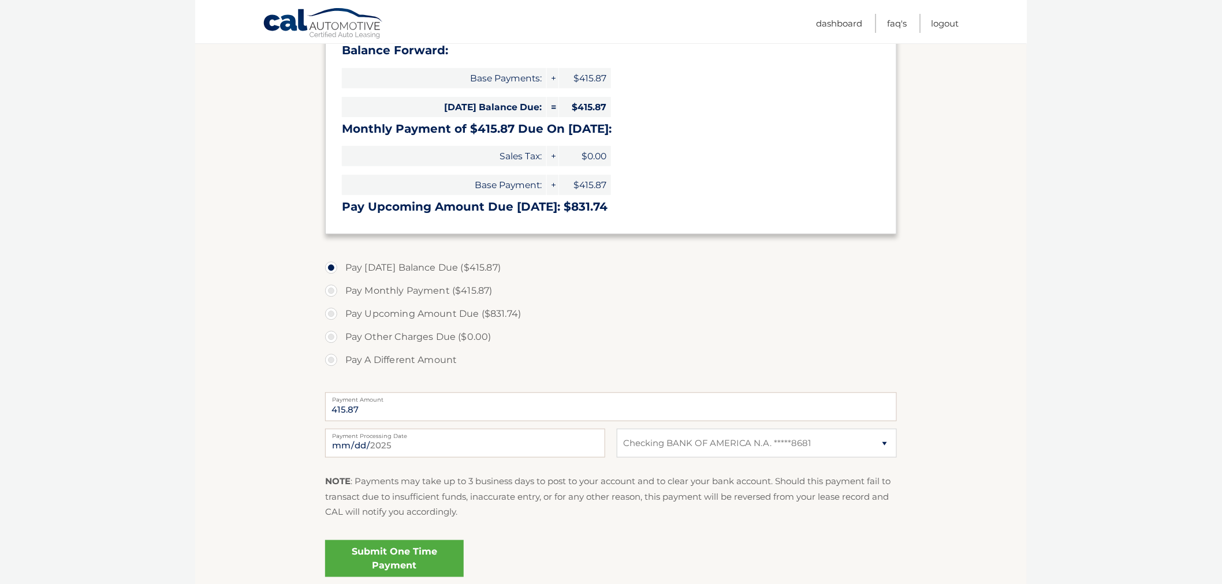
click at [465, 512] on p "NOTE : Payments may take up to 3 business days to post to your account and to c…" at bounding box center [611, 497] width 572 height 46
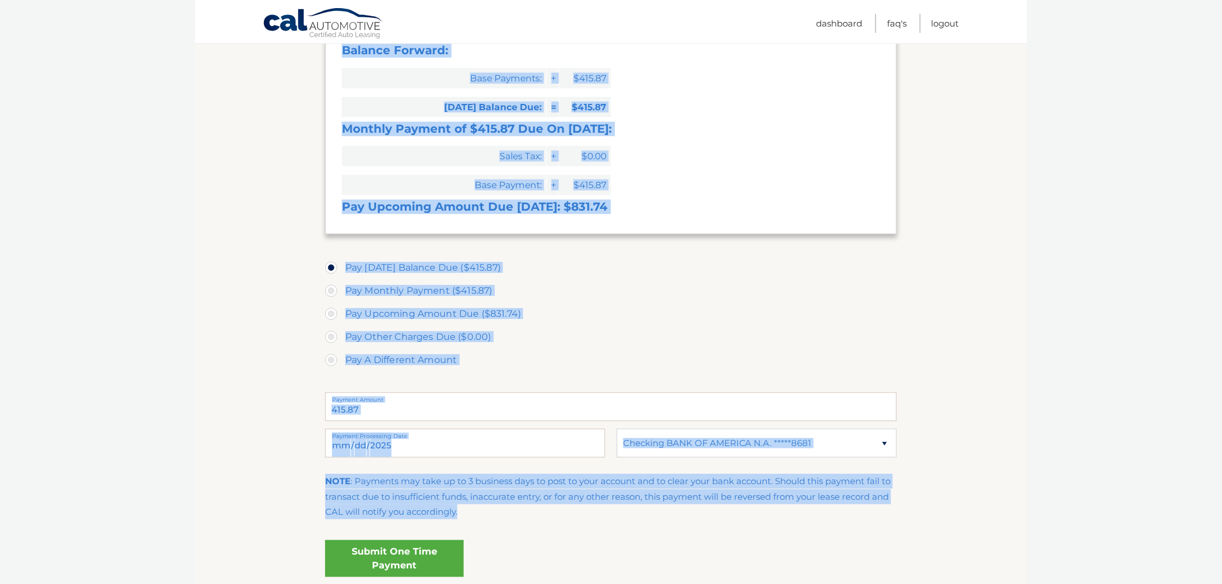
drag, startPoint x: 459, startPoint y: 515, endPoint x: 311, endPoint y: 474, distance: 153.4
click at [311, 474] on section "Account Overview | Make a Payment Payment Information Balance Forward: Base Pay…" at bounding box center [611, 271] width 832 height 645
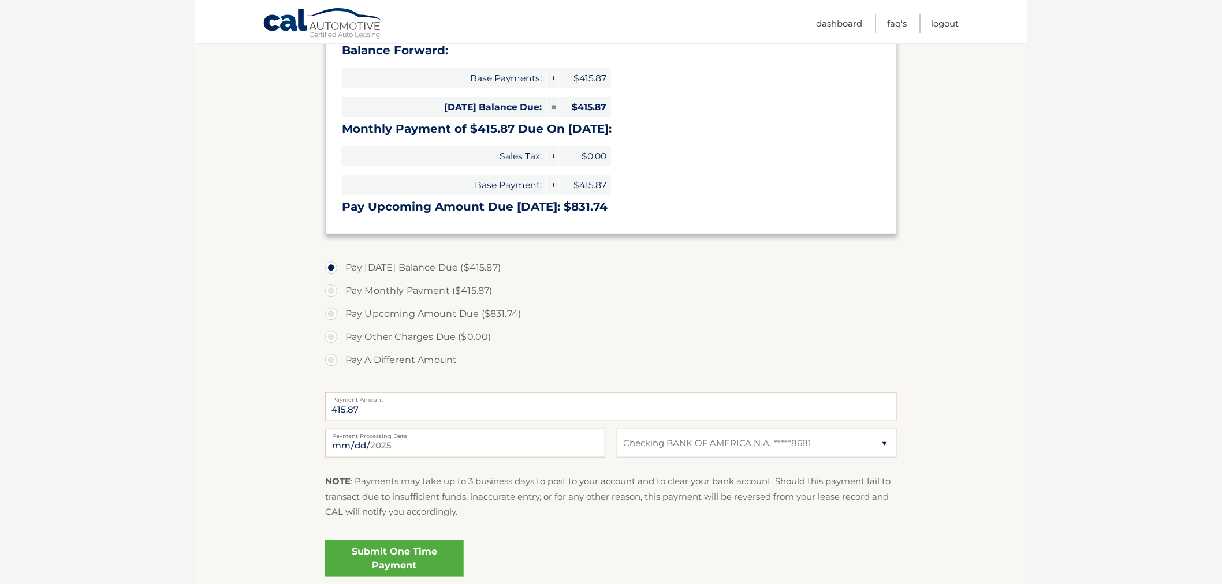
click at [311, 474] on section "Account Overview | Make a Payment Payment Information Balance Forward: Base Pay…" at bounding box center [611, 271] width 832 height 645
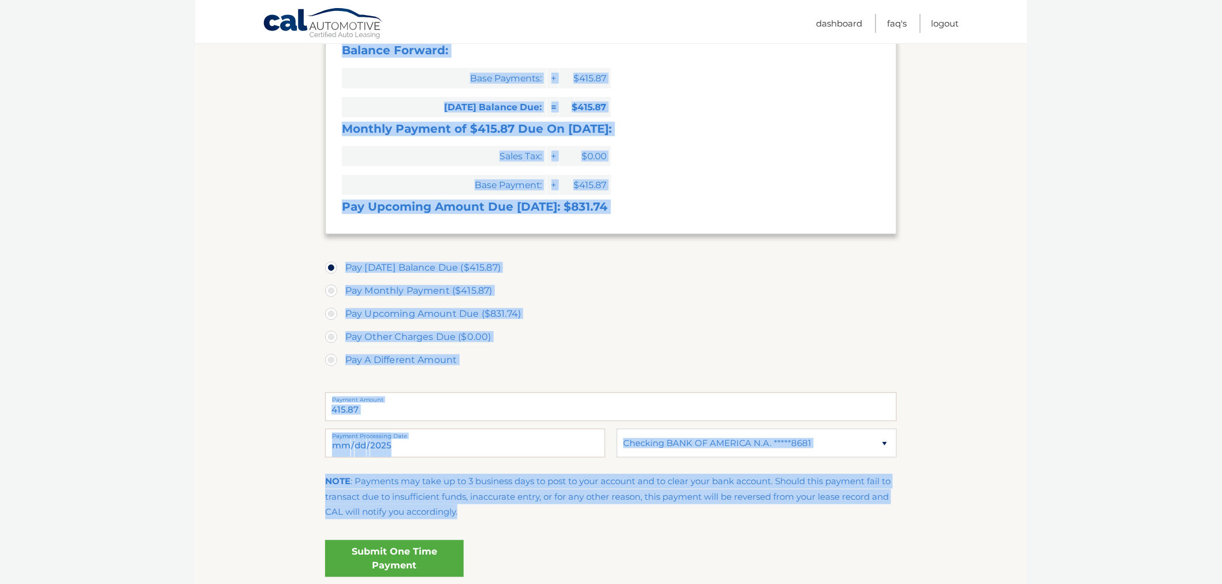
drag, startPoint x: 314, startPoint y: 480, endPoint x: 471, endPoint y: 506, distance: 159.2
click at [471, 506] on section "Account Overview | Make a Payment Payment Information Balance Forward: Base Pay…" at bounding box center [611, 271] width 832 height 645
click at [471, 506] on p "NOTE : Payments may take up to 3 business days to post to your account and to c…" at bounding box center [611, 497] width 572 height 46
drag, startPoint x: 468, startPoint y: 513, endPoint x: 304, endPoint y: 146, distance: 402.0
click at [305, 150] on section "Account Overview | Make a Payment Payment Information Balance Forward: Base Pay…" at bounding box center [611, 271] width 832 height 645
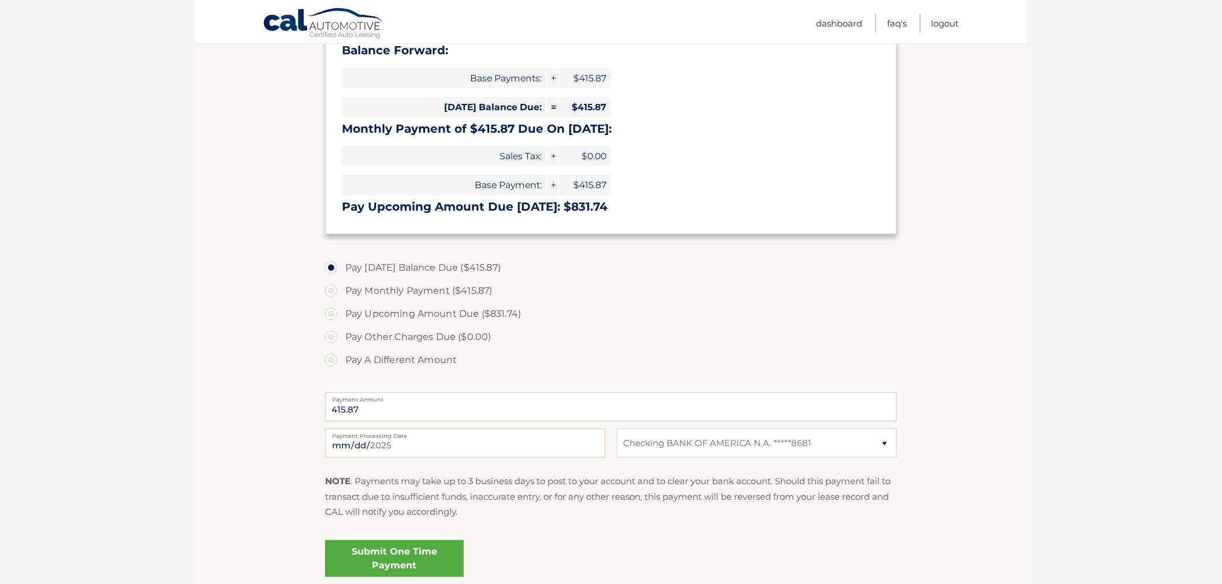
click at [304, 146] on section "Account Overview | Make a Payment Payment Information Balance Forward: Base Pay…" at bounding box center [611, 271] width 832 height 645
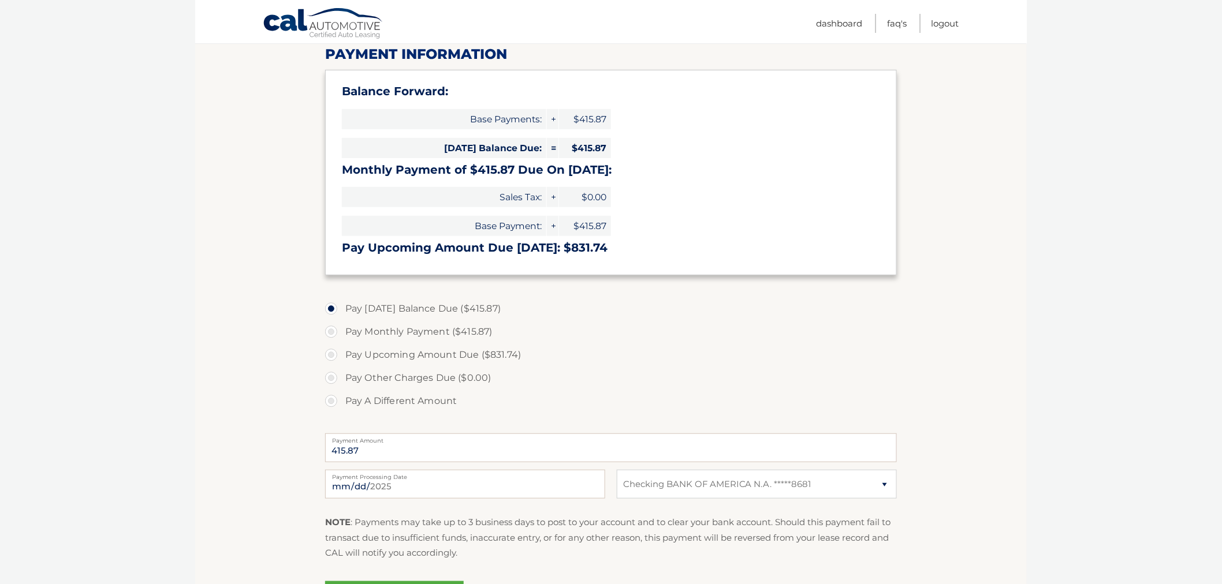
scroll to position [128, 0]
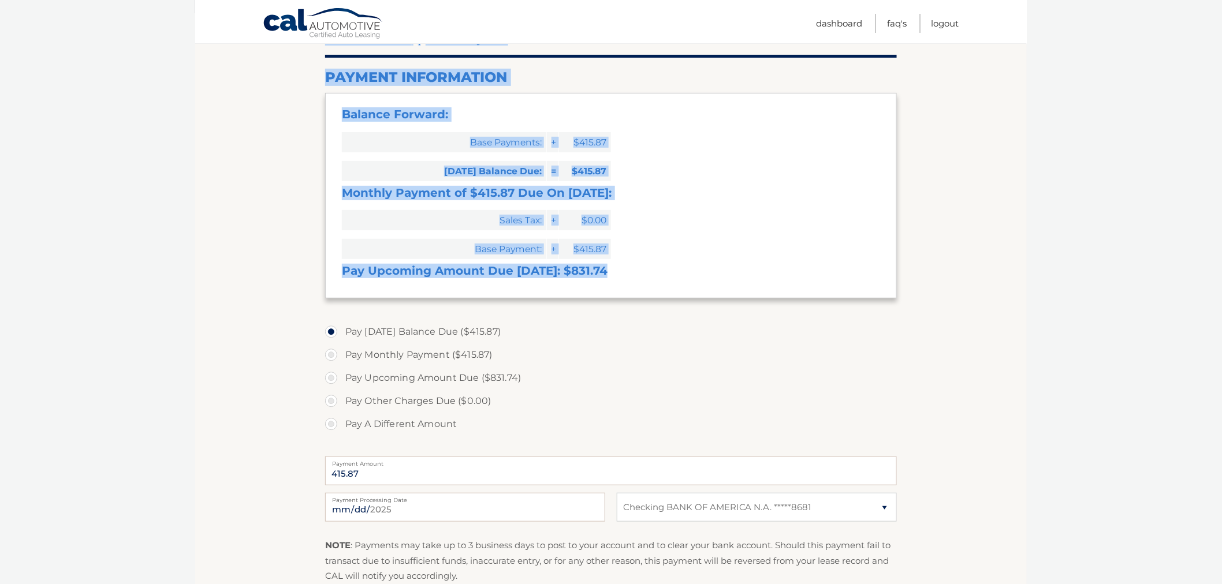
drag, startPoint x: 324, startPoint y: 77, endPoint x: 622, endPoint y: 269, distance: 354.0
click at [622, 269] on section "Account Overview | Make a Payment Payment Information Balance Forward: Base Pay…" at bounding box center [611, 335] width 832 height 645
click at [622, 269] on h3 "Pay Upcoming Amount Due [DATE]: $831.74" at bounding box center [611, 271] width 538 height 14
click at [623, 273] on h3 "Pay Upcoming Amount Due [DATE]: $831.74" at bounding box center [611, 271] width 538 height 14
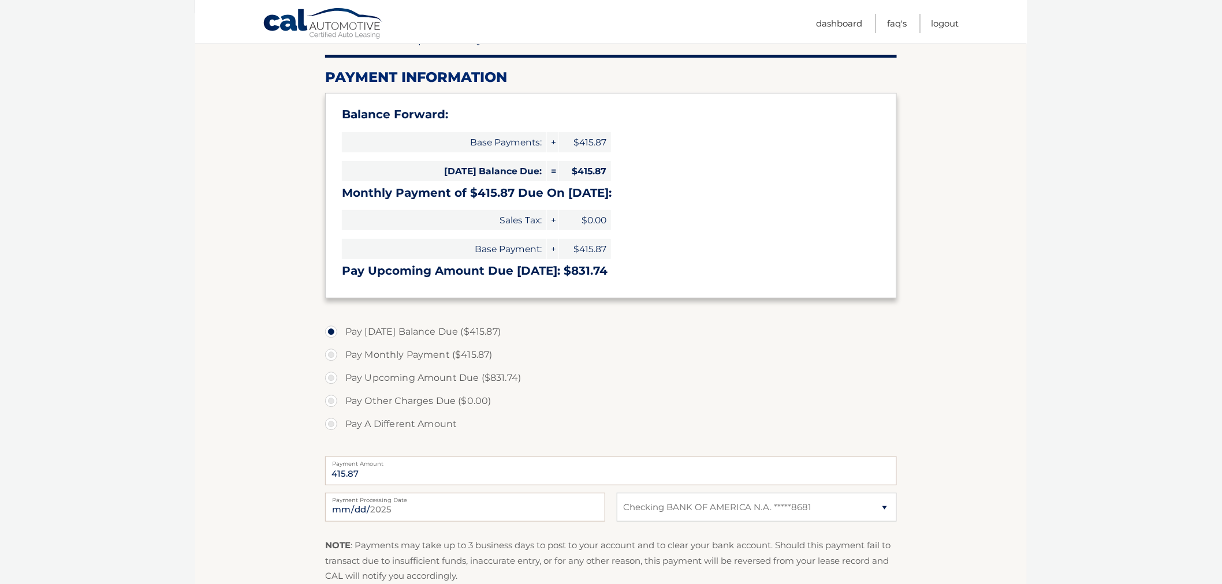
click at [623, 274] on h3 "Pay Upcoming Amount Due [DATE]: $831.74" at bounding box center [611, 271] width 538 height 14
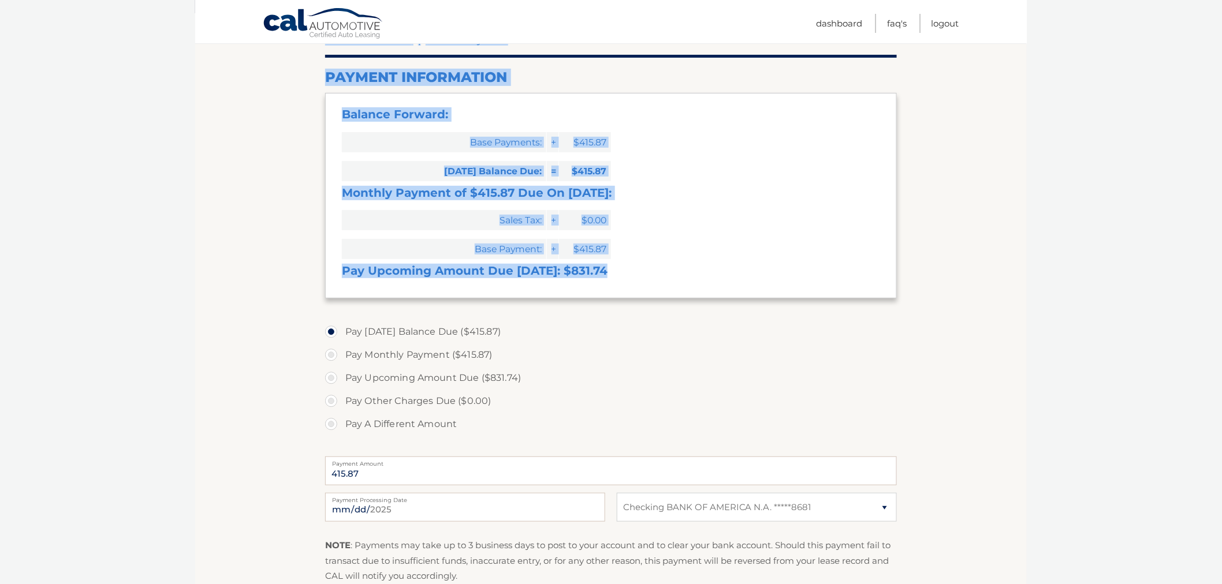
drag, startPoint x: 616, startPoint y: 268, endPoint x: 318, endPoint y: 65, distance: 361.2
click at [318, 65] on section "Account Overview | Make a Payment Payment Information Balance Forward: Base Pay…" at bounding box center [611, 335] width 832 height 645
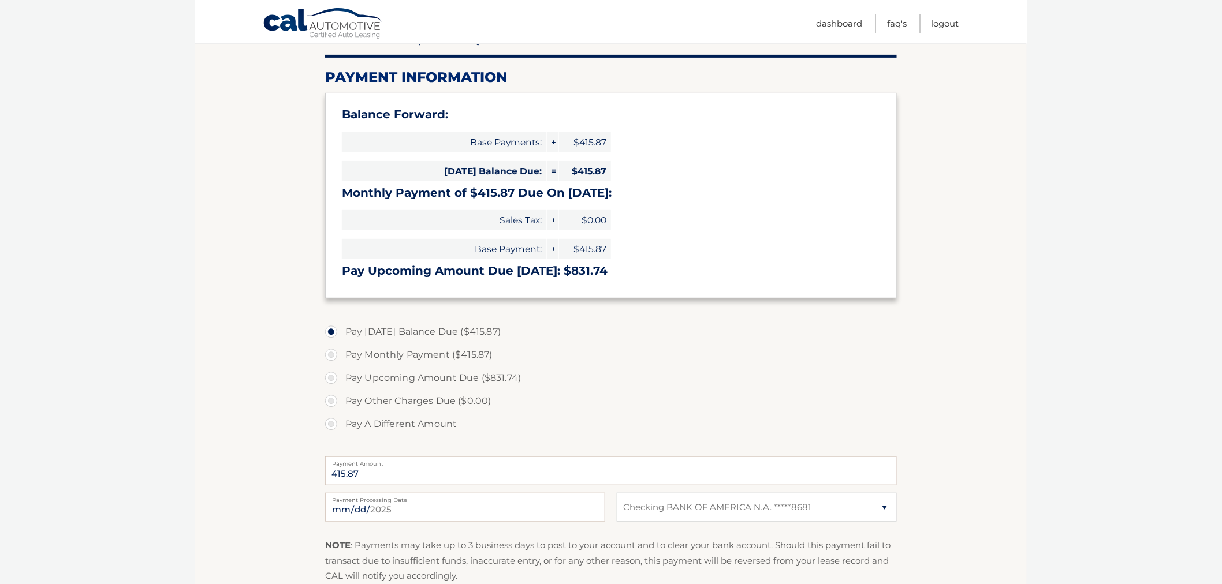
click at [318, 65] on section "Account Overview | Make a Payment Payment Information Balance Forward: Base Pay…" at bounding box center [611, 335] width 832 height 645
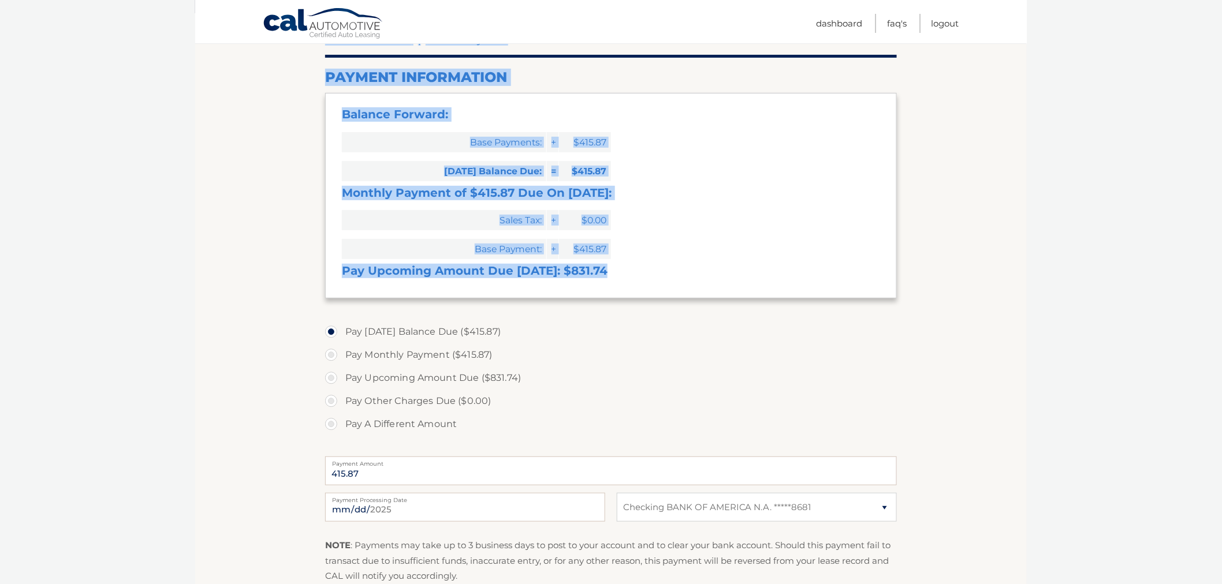
drag, startPoint x: 324, startPoint y: 76, endPoint x: 633, endPoint y: 284, distance: 372.4
click at [633, 284] on section "Account Overview | Make a Payment Payment Information Balance Forward: Base Pay…" at bounding box center [611, 335] width 832 height 645
click at [633, 284] on div "Balance Forward: Base Payments: + $415.87 [DATE] Balance Due: = $415.87 Monthly…" at bounding box center [611, 195] width 572 height 205
drag, startPoint x: 633, startPoint y: 284, endPoint x: 301, endPoint y: 64, distance: 397.9
click at [301, 64] on section "Account Overview | Make a Payment Payment Information Balance Forward: Base Pay…" at bounding box center [611, 335] width 832 height 645
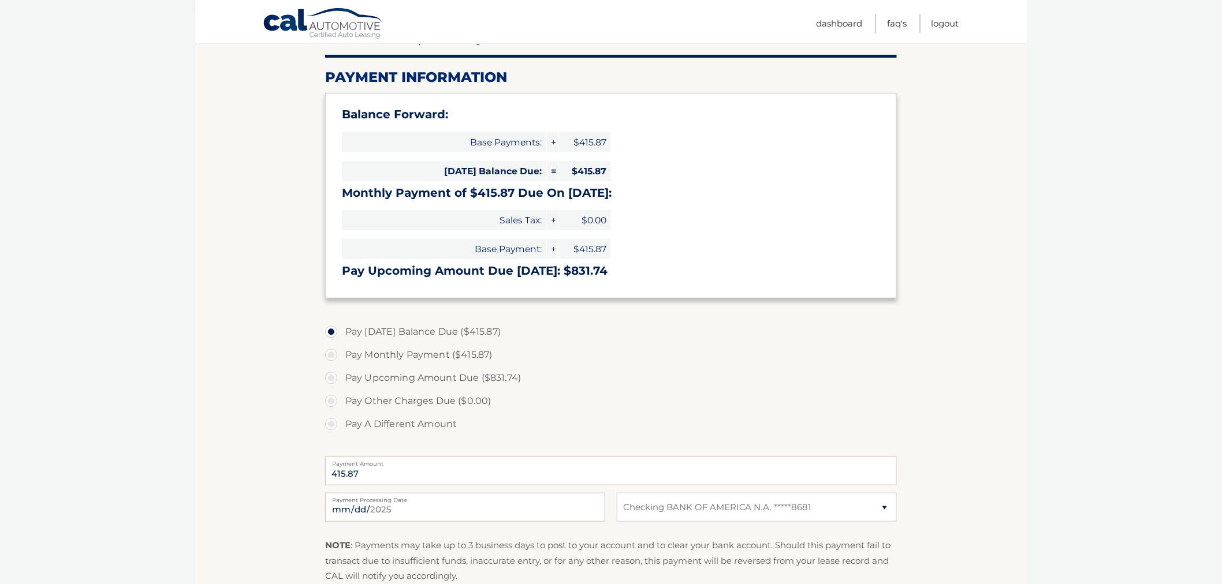
click at [301, 67] on section "Account Overview | Make a Payment Payment Information Balance Forward: Base Pay…" at bounding box center [611, 335] width 832 height 645
click at [949, 21] on link "Logout" at bounding box center [946, 23] width 28 height 19
